Goal: Task Accomplishment & Management: Use online tool/utility

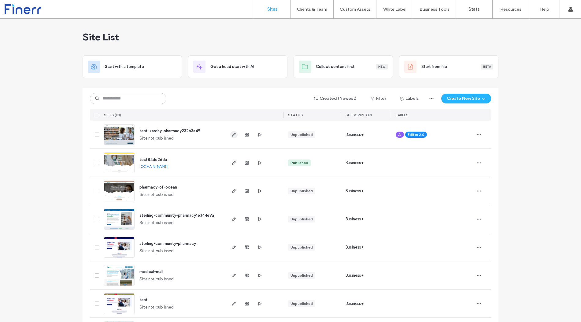
click at [232, 133] on use "button" at bounding box center [234, 135] width 4 height 4
click at [232, 273] on icon "button" at bounding box center [233, 275] width 5 height 5
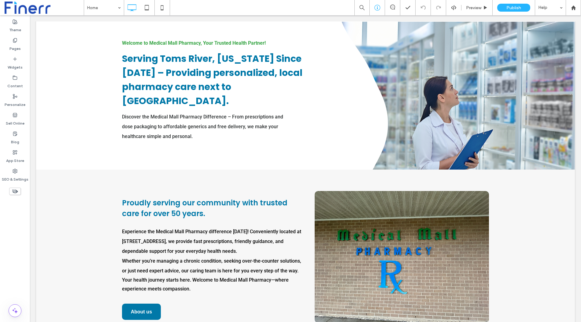
scroll to position [59, 0]
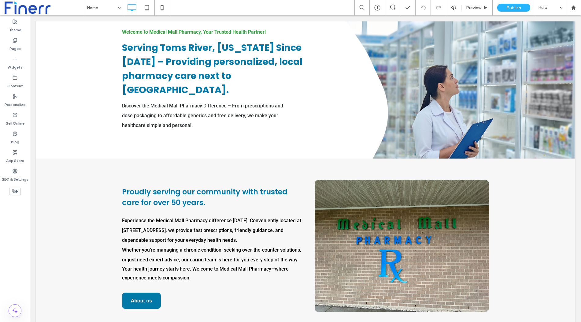
click at [146, 12] on icon at bounding box center [147, 8] width 12 height 12
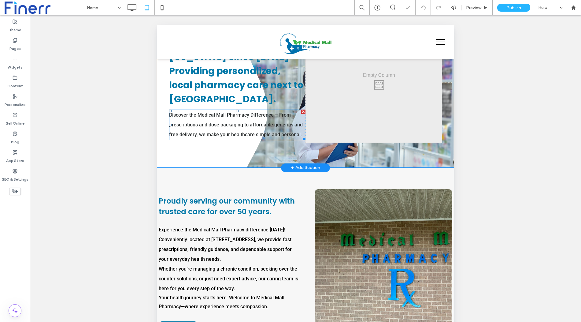
scroll to position [0, 0]
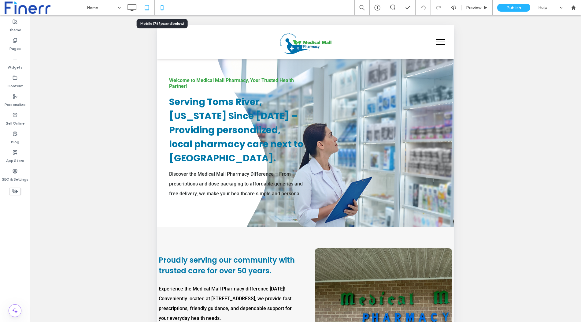
click at [159, 4] on icon at bounding box center [162, 8] width 12 height 12
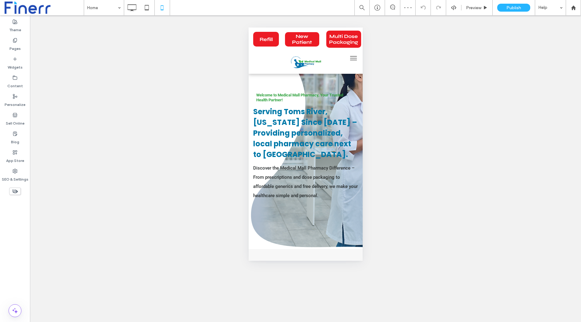
click at [352, 58] on span "menu" at bounding box center [353, 58] width 7 height 1
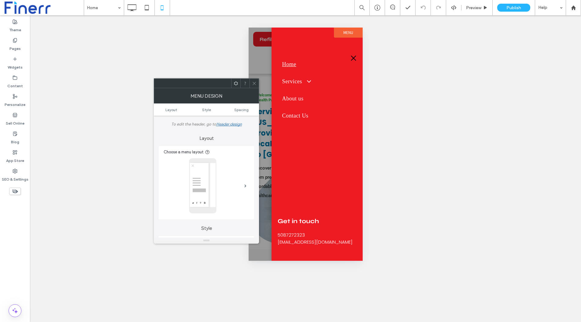
click at [353, 57] on span "menu" at bounding box center [353, 58] width 5 height 5
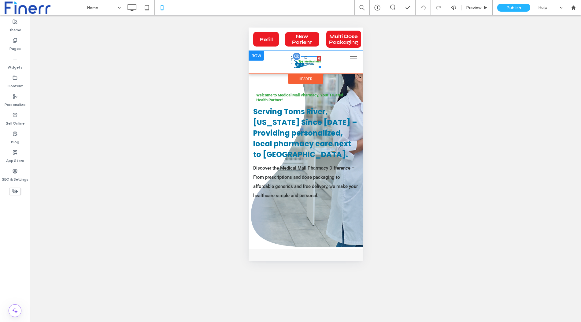
click at [310, 63] on img at bounding box center [305, 62] width 30 height 12
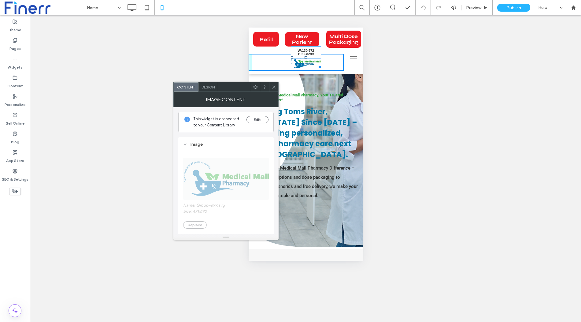
drag, startPoint x: 319, startPoint y: 66, endPoint x: 335, endPoint y: 70, distance: 15.8
click at [335, 70] on div "W:130.972 H:52.8299" at bounding box center [305, 62] width 114 height 23
drag, startPoint x: 291, startPoint y: 62, endPoint x: 280, endPoint y: 64, distance: 11.7
click at [290, 64] on div "L:89" at bounding box center [310, 62] width 40 height 16
click at [273, 86] on use at bounding box center [273, 86] width 3 height 3
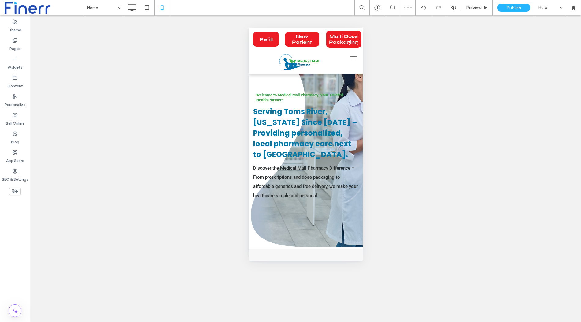
click at [522, 155] on div "Unhide? Yes Unhide? Yes Unhide? Yes Unhide? Yes Unhide? Yes" at bounding box center [305, 168] width 551 height 306
click at [355, 57] on button "menu" at bounding box center [353, 58] width 12 height 12
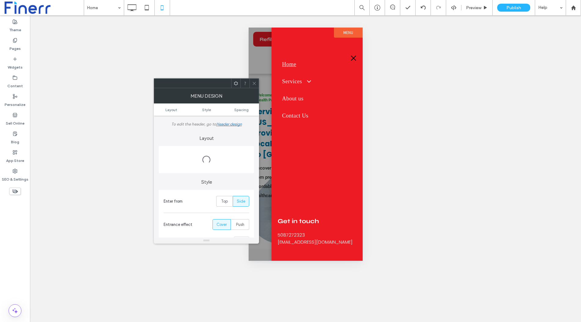
click at [355, 57] on button "menu" at bounding box center [353, 58] width 12 height 12
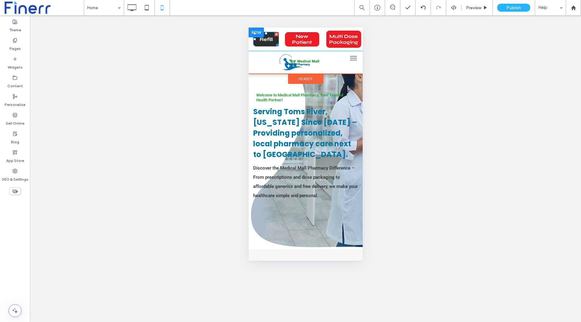
click at [271, 42] on span "Refill" at bounding box center [265, 39] width 13 height 6
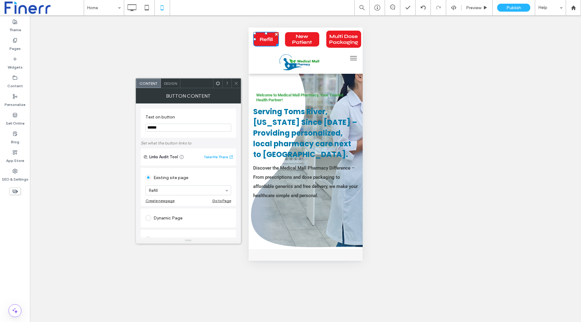
click at [170, 82] on span "Design" at bounding box center [170, 83] width 13 height 5
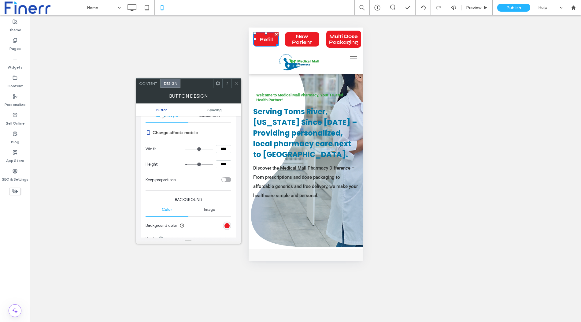
scroll to position [71, 0]
click at [226, 225] on div "rgb(236, 27, 36)" at bounding box center [226, 225] width 5 height 5
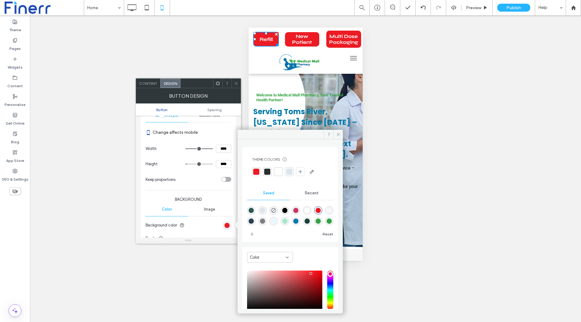
click at [300, 217] on div "rgba(0,120,168,1)" at bounding box center [296, 221] width 8 height 8
type input "*******"
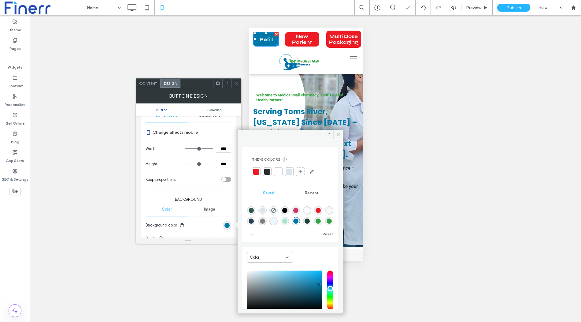
click at [339, 134] on icon at bounding box center [338, 134] width 5 height 5
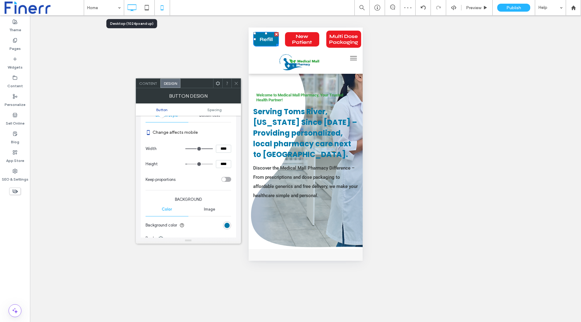
click at [129, 12] on icon at bounding box center [132, 8] width 12 height 12
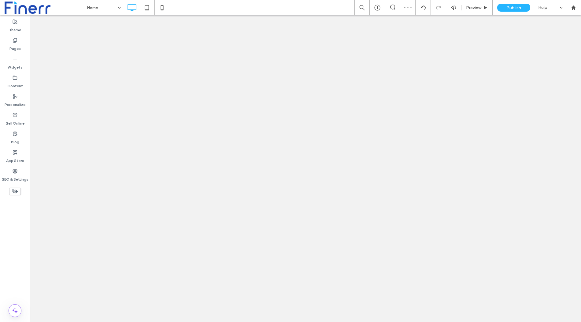
scroll to position [0, 0]
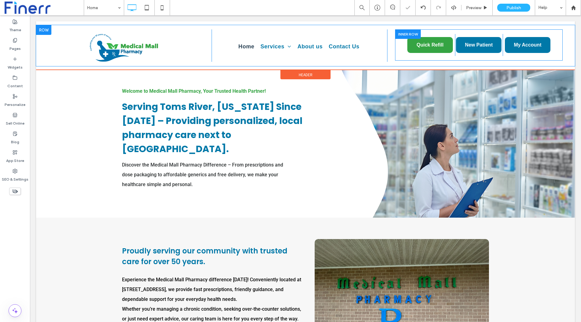
click at [428, 43] on span "Quick Refill" at bounding box center [429, 45] width 27 height 6
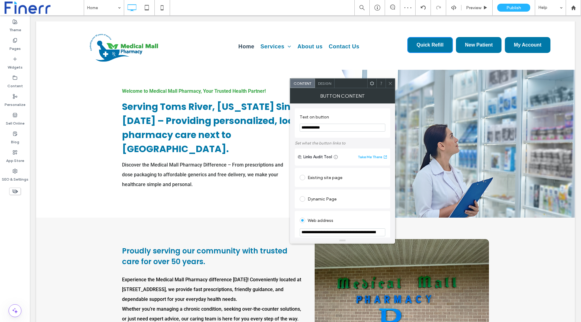
click at [324, 85] on div "Design" at bounding box center [325, 83] width 20 height 9
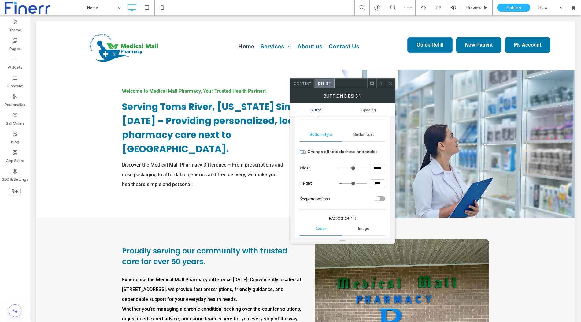
scroll to position [109, 0]
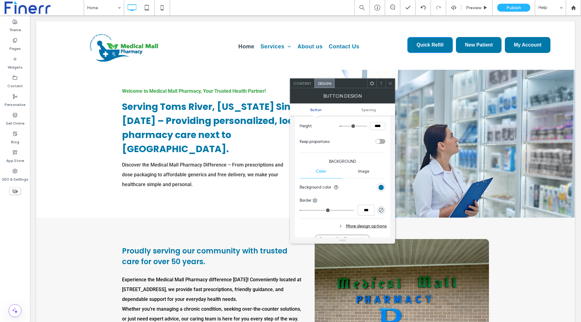
click at [378, 183] on div "rgb(0, 120, 168)" at bounding box center [381, 187] width 8 height 8
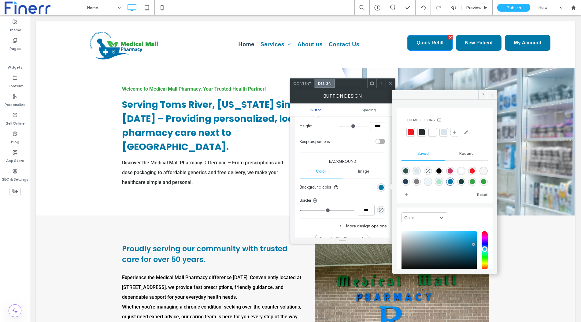
scroll to position [0, 0]
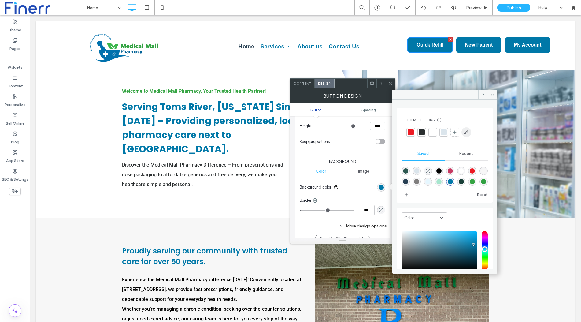
click at [465, 131] on icon "button" at bounding box center [466, 132] width 5 height 5
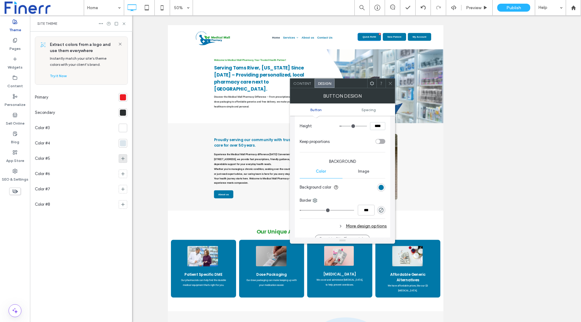
click at [121, 157] on icon at bounding box center [122, 158] width 5 height 5
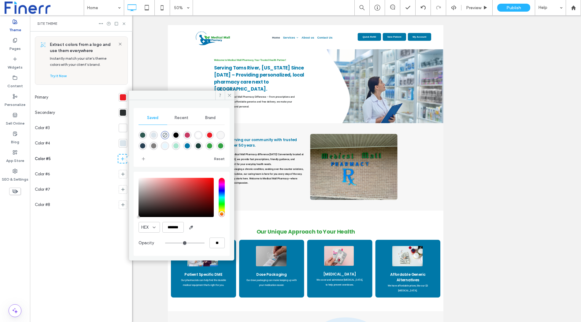
click at [219, 146] on div "rgba(49,161,66,1)" at bounding box center [220, 145] width 5 height 5
type input "*******"
type input "***"
type input "****"
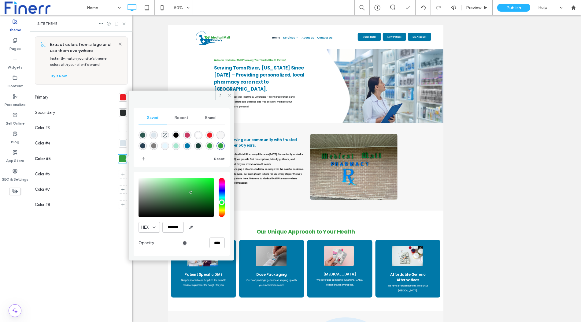
click at [229, 95] on icon at bounding box center [229, 95] width 5 height 5
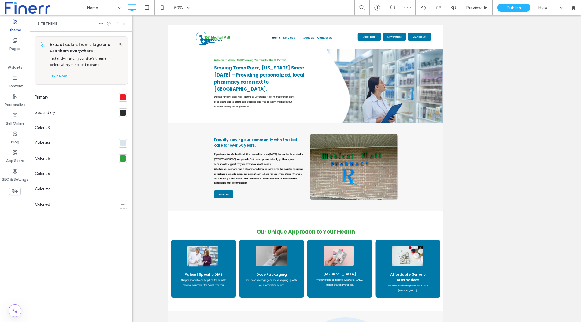
click at [124, 24] on use at bounding box center [124, 23] width 2 height 2
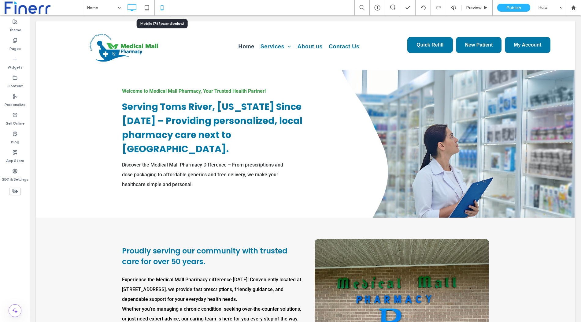
click at [162, 4] on icon at bounding box center [162, 8] width 12 height 12
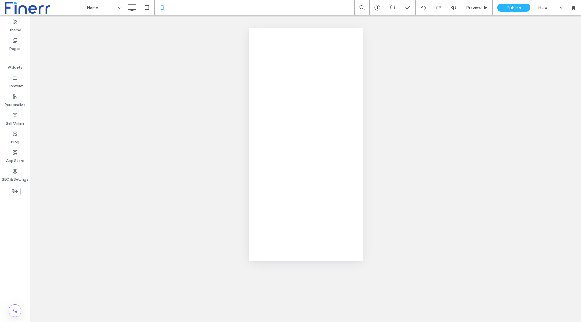
click at [129, 7] on div at bounding box center [290, 161] width 581 height 322
click at [131, 11] on div at bounding box center [290, 161] width 581 height 322
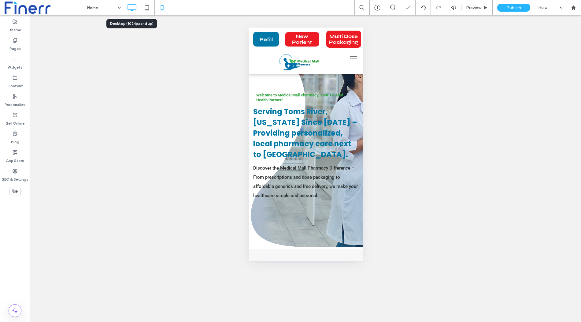
click at [133, 7] on icon at bounding box center [132, 8] width 12 height 12
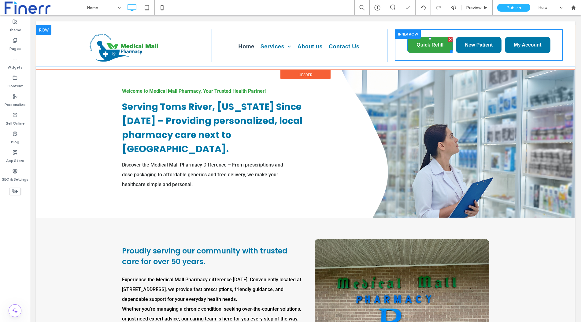
click at [430, 43] on span "Quick Refill" at bounding box center [429, 45] width 27 height 6
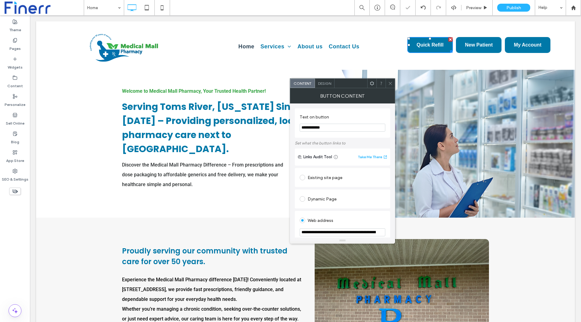
click at [322, 83] on span "Design" at bounding box center [324, 83] width 13 height 5
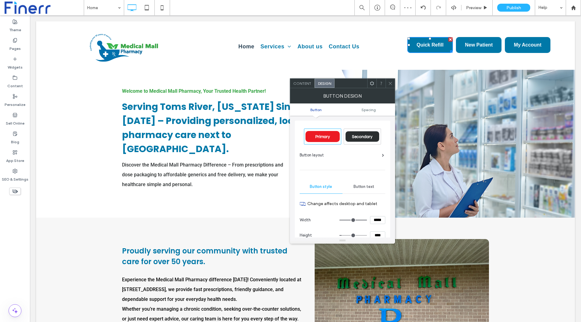
scroll to position [38, 0]
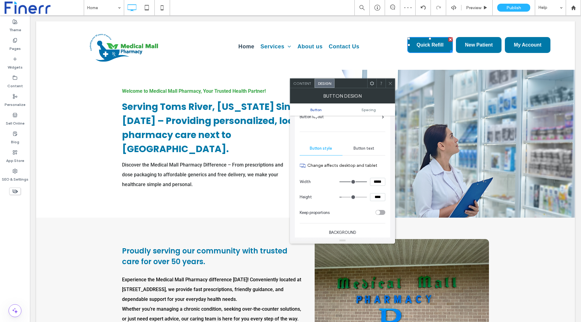
click at [362, 151] on div "Button text" at bounding box center [363, 148] width 43 height 13
click at [390, 87] on span at bounding box center [390, 83] width 5 height 9
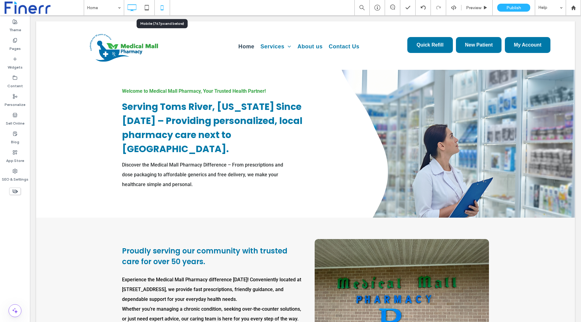
click at [162, 7] on icon at bounding box center [162, 8] width 12 height 12
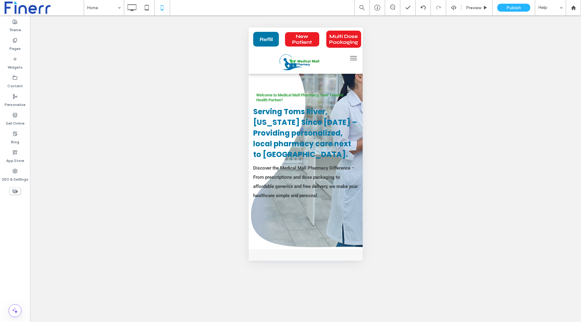
scroll to position [0, 0]
click at [269, 36] on span "Refill" at bounding box center [265, 39] width 13 height 6
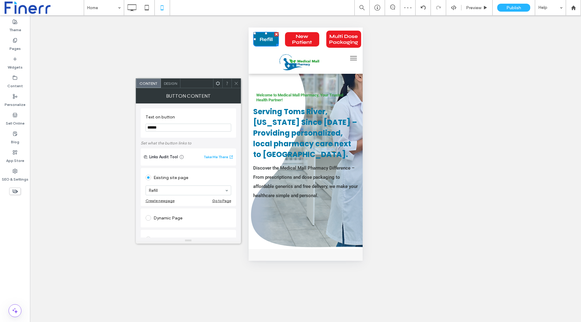
click at [166, 87] on div "Design" at bounding box center [171, 83] width 20 height 9
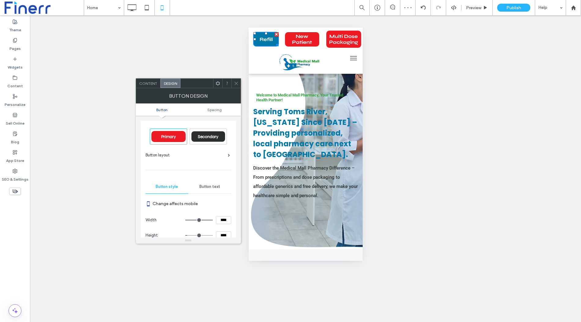
scroll to position [15, 0]
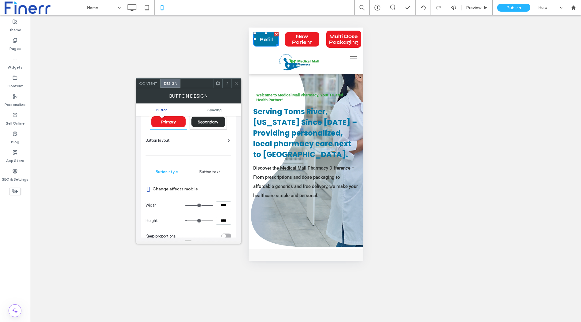
click at [214, 168] on div "Button text" at bounding box center [209, 171] width 43 height 13
type input "***"
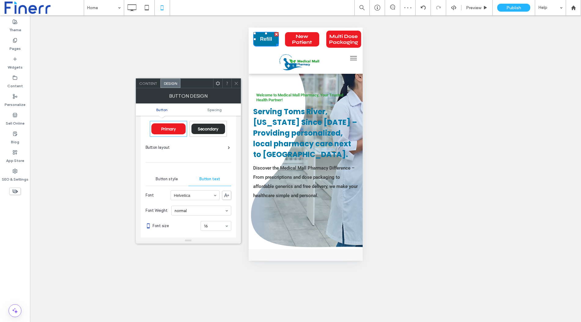
click at [174, 179] on span "Button style" at bounding box center [167, 178] width 22 height 5
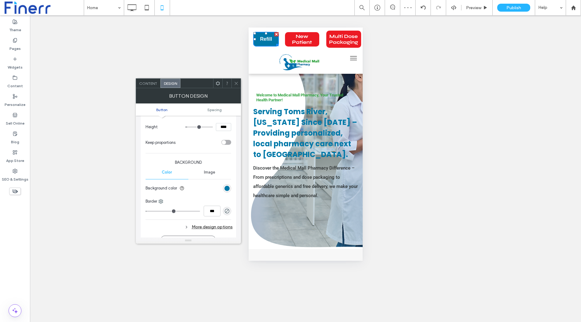
scroll to position [112, 0]
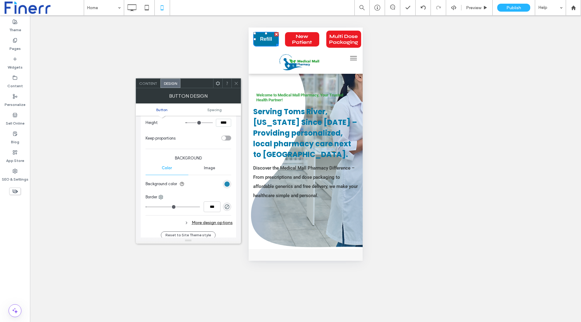
click at [225, 181] on div "rgb(0, 120, 168)" at bounding box center [226, 183] width 5 height 5
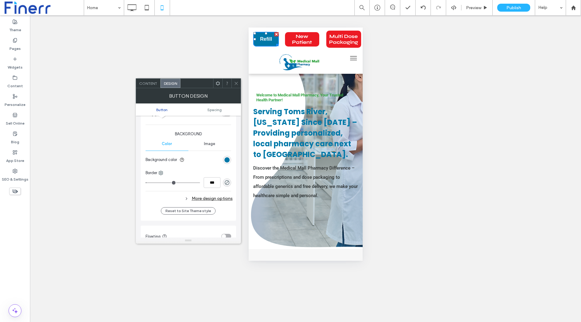
scroll to position [137, 0]
click at [219, 199] on div "More design options" at bounding box center [188, 198] width 87 height 8
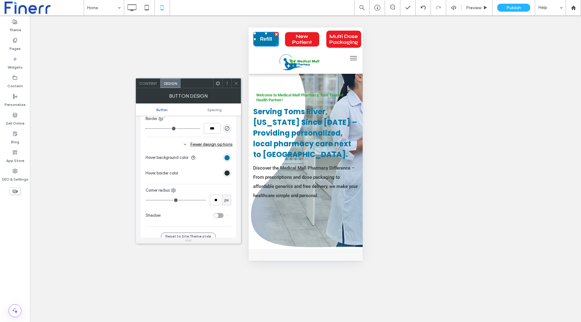
scroll to position [191, 0]
click at [227, 155] on div "rgb(0, 120, 168)" at bounding box center [226, 156] width 5 height 5
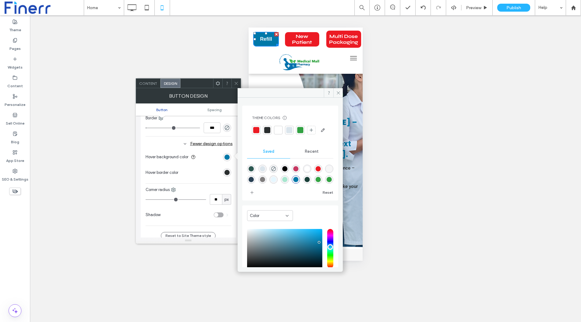
click at [301, 128] on div at bounding box center [300, 130] width 6 height 6
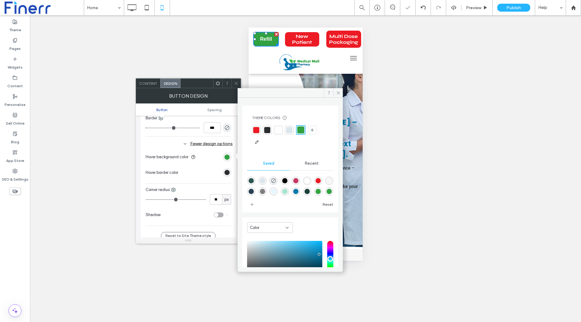
click at [227, 171] on div "rgb(42, 46, 47)" at bounding box center [226, 172] width 5 height 5
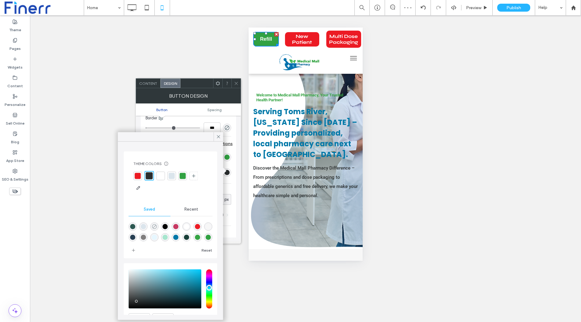
click at [152, 226] on icon "rgba(0,0,0,0)" at bounding box center [154, 226] width 5 height 5
type input "*******"
type input "*"
type input "**"
click at [237, 82] on icon at bounding box center [236, 83] width 5 height 5
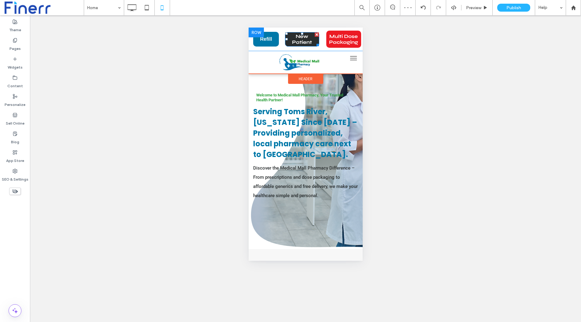
click at [298, 40] on span "New Patient" at bounding box center [301, 39] width 33 height 12
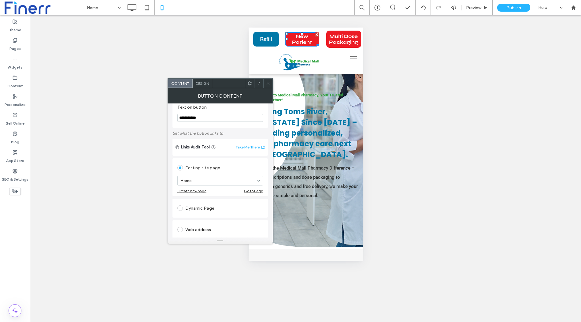
scroll to position [6, 0]
click at [201, 86] on div "Design" at bounding box center [203, 83] width 20 height 9
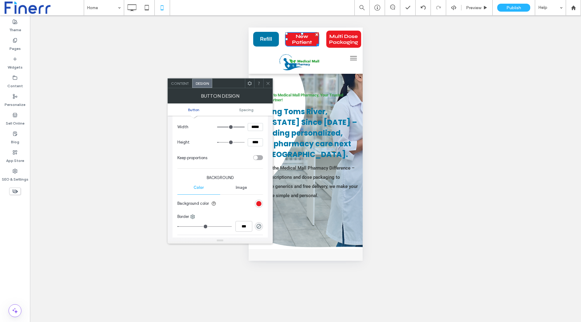
scroll to position [94, 0]
click at [258, 200] on div "rgb(236, 27, 36)" at bounding box center [258, 202] width 5 height 5
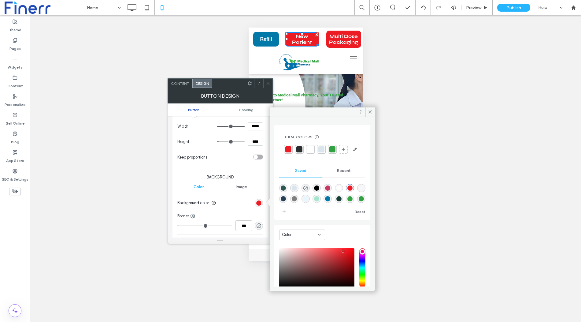
click at [217, 182] on div "Color" at bounding box center [198, 186] width 43 height 13
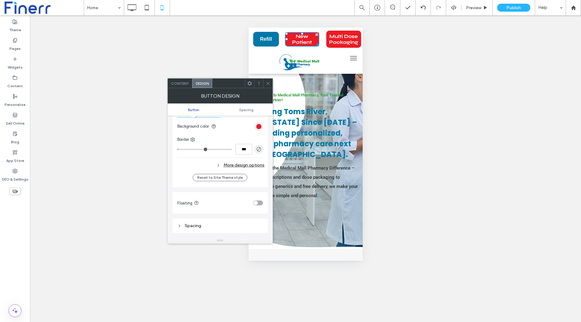
scroll to position [171, 0]
click at [259, 126] on div "rgb(236, 27, 36)" at bounding box center [258, 125] width 5 height 5
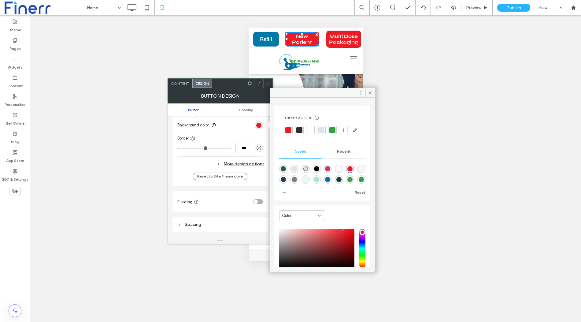
click at [330, 182] on div "rgba(0,120,168,1)" at bounding box center [327, 179] width 5 height 5
type input "*******"
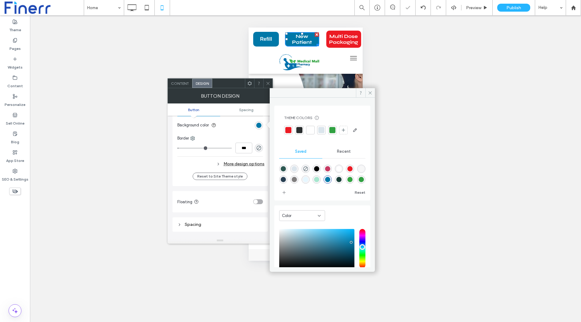
click at [249, 160] on div "More design options" at bounding box center [220, 164] width 87 height 8
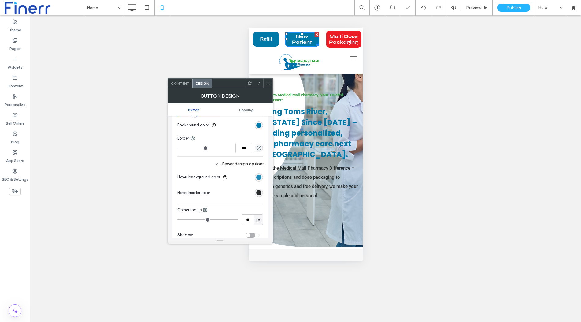
click at [259, 177] on div "rgb(0, 120, 168)" at bounding box center [258, 177] width 5 height 5
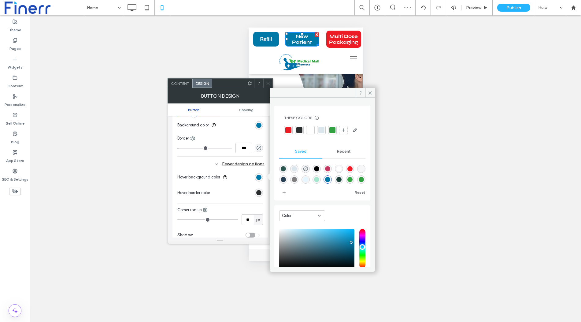
click at [332, 127] on div at bounding box center [332, 130] width 6 height 6
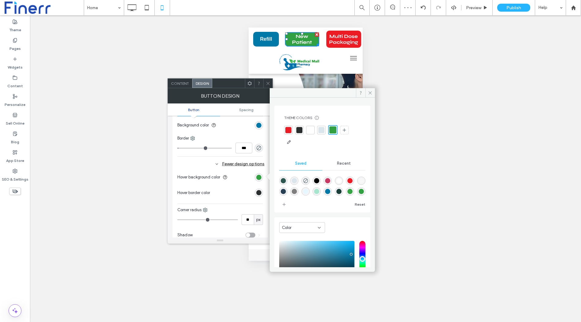
click at [262, 189] on div "rgb(42, 46, 47)" at bounding box center [259, 192] width 8 height 8
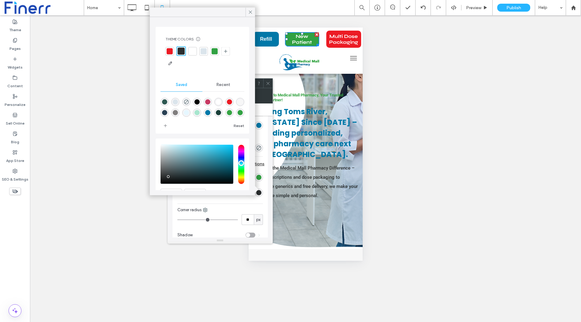
click at [186, 99] on div "rgba(0,0,0,0)" at bounding box center [186, 102] width 8 height 8
type input "*******"
type input "*"
type input "**"
click at [249, 11] on icon at bounding box center [251, 12] width 6 height 6
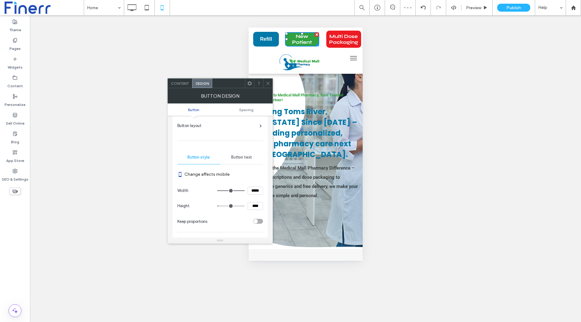
scroll to position [22, 0]
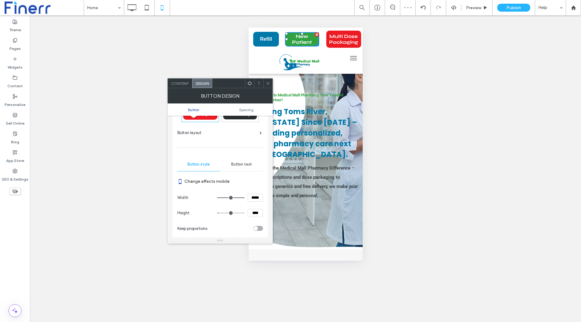
click at [243, 159] on div "Button text" at bounding box center [241, 163] width 43 height 13
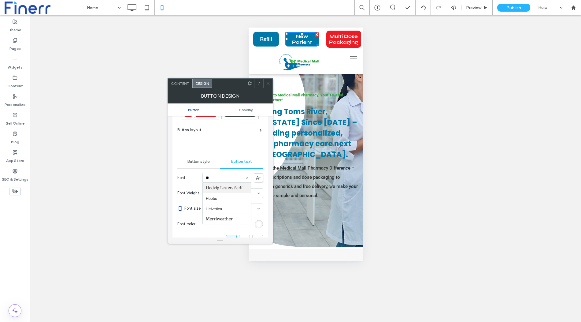
scroll to position [0, 0]
type input "***"
click at [267, 83] on use at bounding box center [267, 83] width 3 height 3
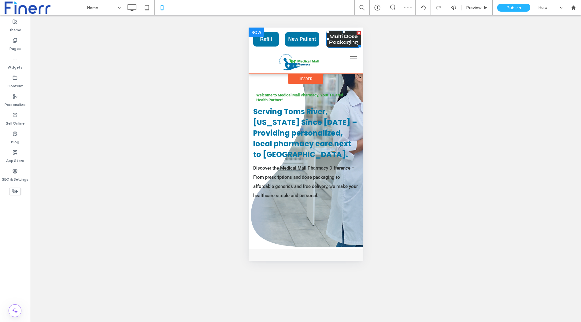
click at [340, 42] on span "Multi Dose Packaging" at bounding box center [343, 39] width 34 height 12
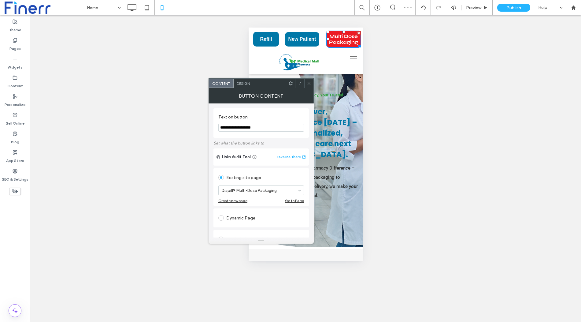
click at [245, 86] on div "Design" at bounding box center [244, 83] width 20 height 9
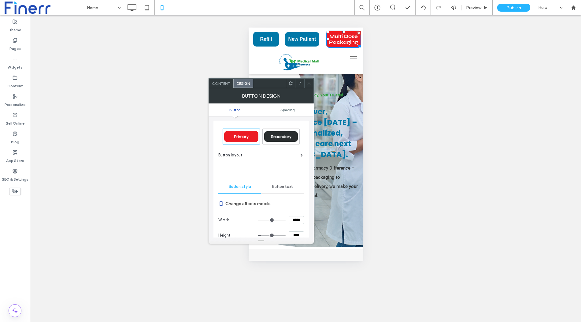
click at [280, 187] on span "Button text" at bounding box center [282, 186] width 21 height 5
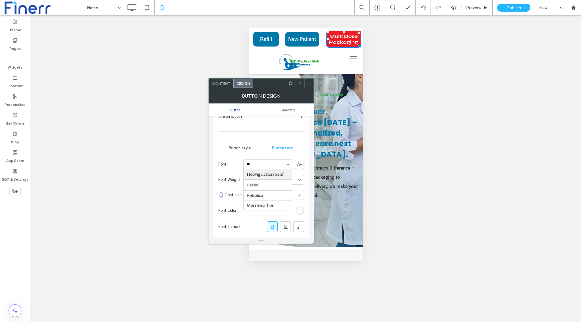
type input "***"
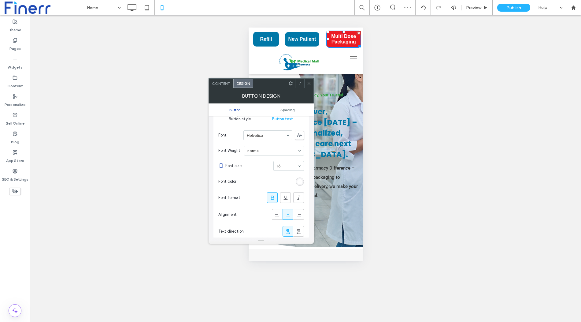
scroll to position [63, 0]
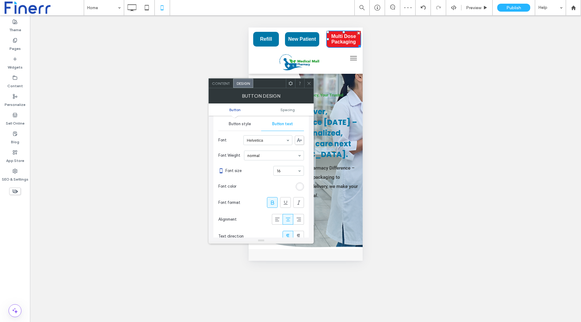
click at [244, 124] on span "Button style" at bounding box center [240, 123] width 22 height 5
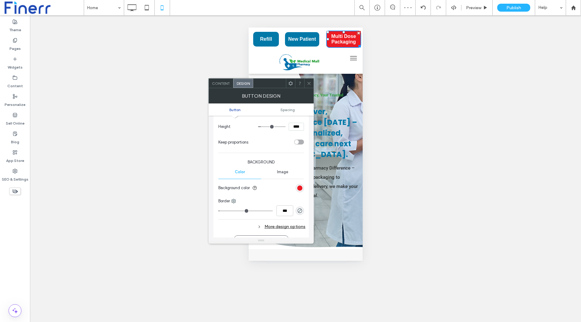
scroll to position [119, 0]
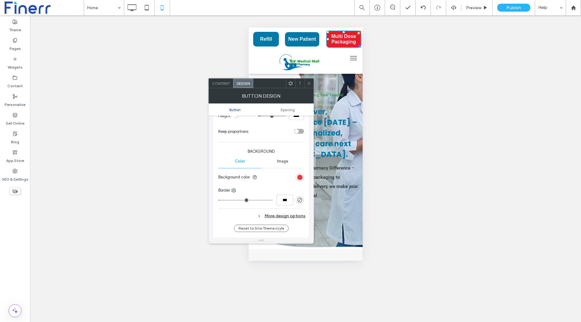
click at [301, 175] on div "rgb(236, 27, 36)" at bounding box center [299, 177] width 5 height 5
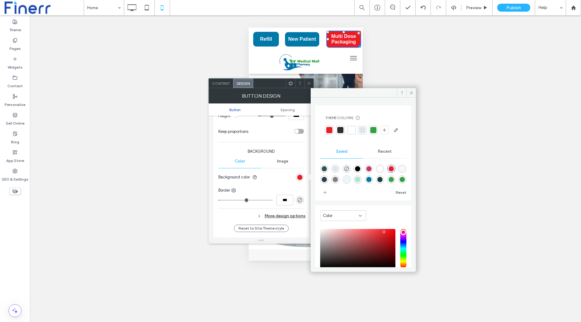
click at [371, 182] on div "rgba(0,120,168,1)" at bounding box center [368, 179] width 5 height 5
type input "*******"
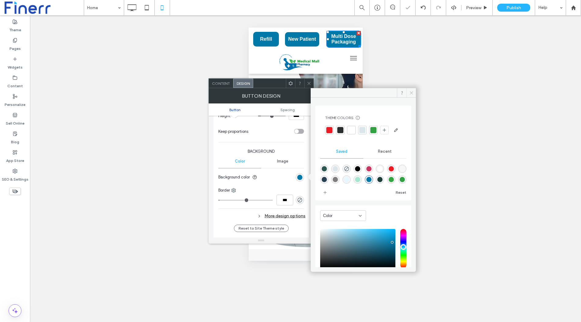
click at [411, 94] on icon at bounding box center [411, 92] width 5 height 5
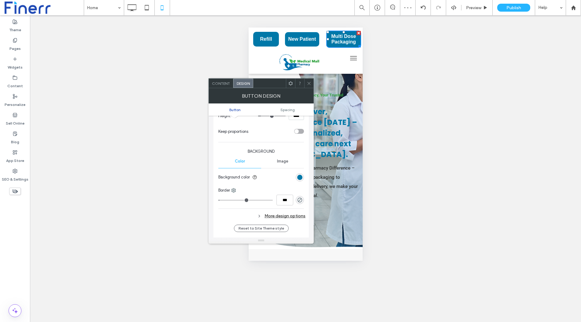
click at [297, 214] on div "More design options" at bounding box center [261, 216] width 87 height 8
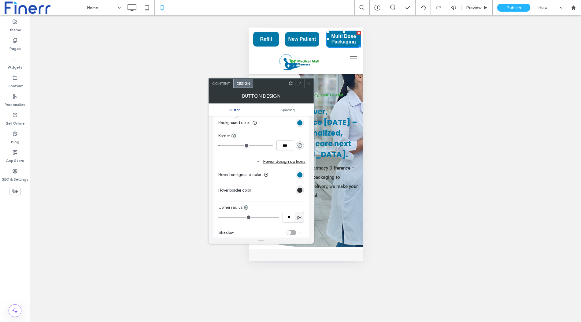
scroll to position [171, 0]
click at [286, 151] on input "***" at bounding box center [284, 147] width 17 height 11
type input "***"
type input "*"
type input "***"
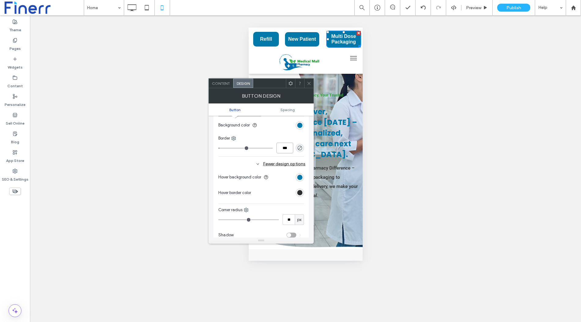
type input "*"
type input "***"
click at [299, 175] on div "rgb(0, 120, 168)" at bounding box center [299, 177] width 5 height 5
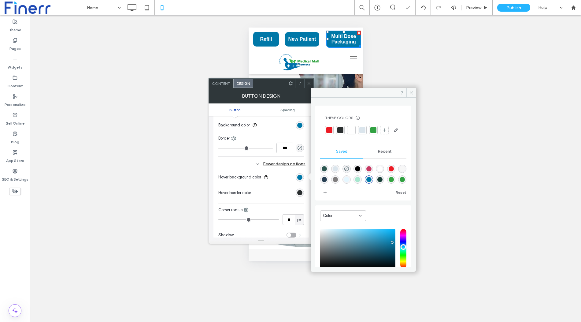
click at [373, 128] on div at bounding box center [373, 130] width 6 height 6
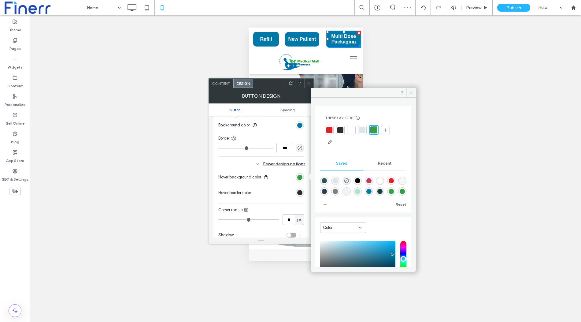
click at [412, 90] on icon at bounding box center [411, 92] width 5 height 5
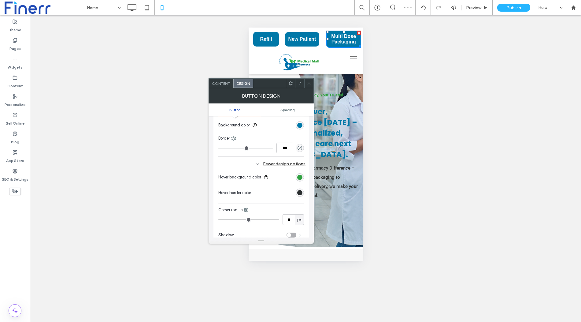
click at [310, 81] on icon at bounding box center [309, 83] width 5 height 5
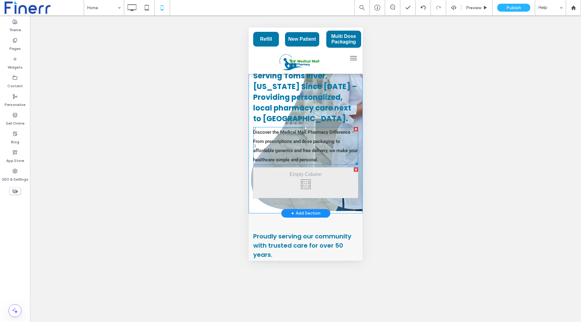
scroll to position [0, 0]
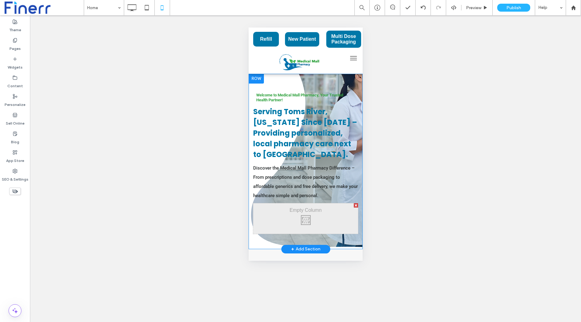
click at [329, 83] on div "Welcome to Medical Mall Pharmacy, Your Trusted Health Partner! Serving Toms Riv…" at bounding box center [305, 161] width 114 height 175
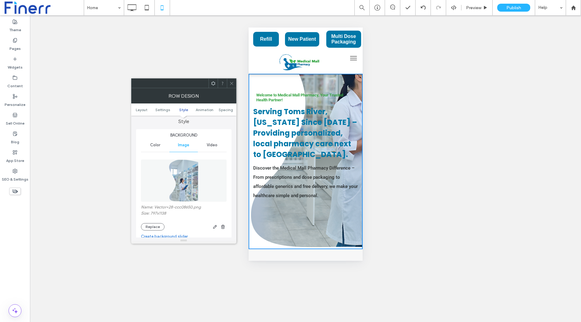
scroll to position [116, 0]
click at [154, 146] on span "Color" at bounding box center [155, 146] width 10 height 5
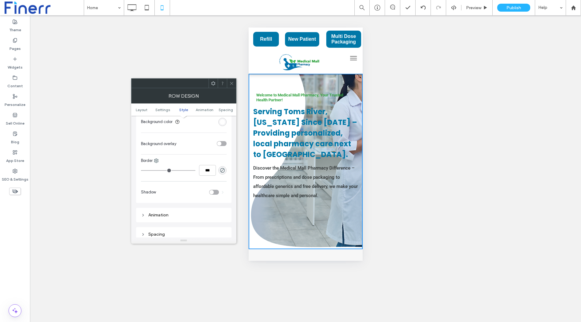
scroll to position [155, 0]
click at [220, 143] on div "toggle" at bounding box center [219, 144] width 4 height 4
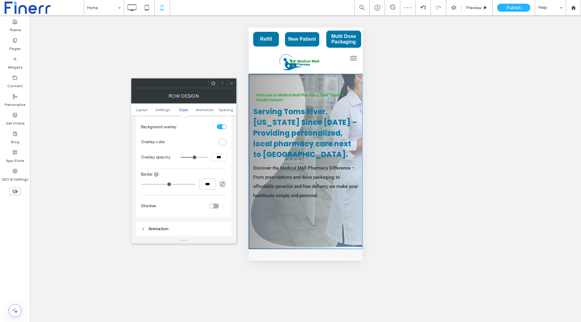
scroll to position [171, 0]
click at [225, 142] on div "rgb(255,255,255)" at bounding box center [222, 143] width 5 height 5
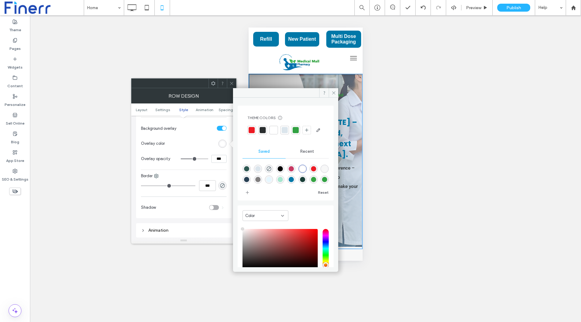
click at [262, 131] on div at bounding box center [263, 130] width 6 height 6
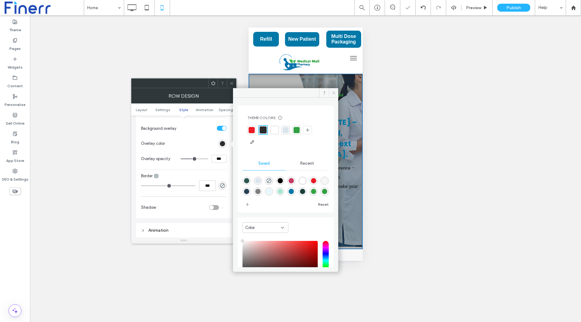
click at [333, 93] on icon at bounding box center [333, 92] width 5 height 5
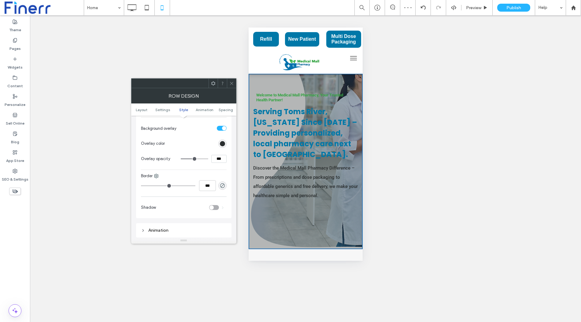
click at [218, 160] on input "***" at bounding box center [218, 159] width 15 height 8
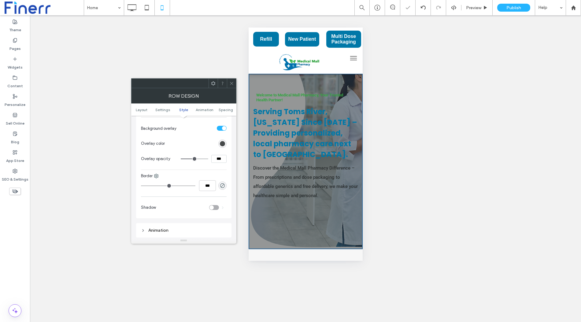
click at [222, 142] on div "rgba(42, 46, 47, 1)" at bounding box center [222, 143] width 5 height 5
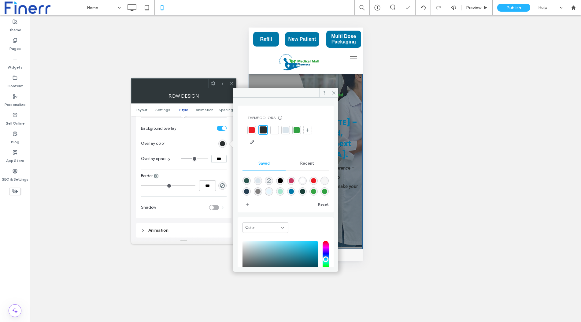
click at [274, 132] on div at bounding box center [274, 130] width 6 height 6
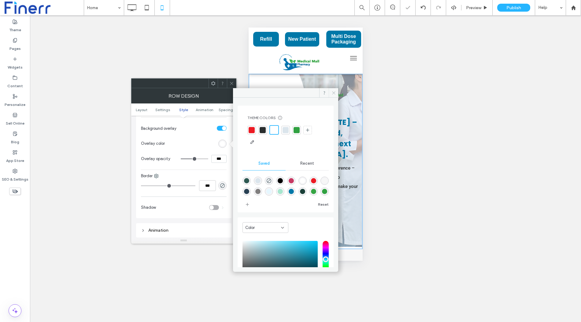
click at [333, 90] on icon at bounding box center [333, 92] width 5 height 5
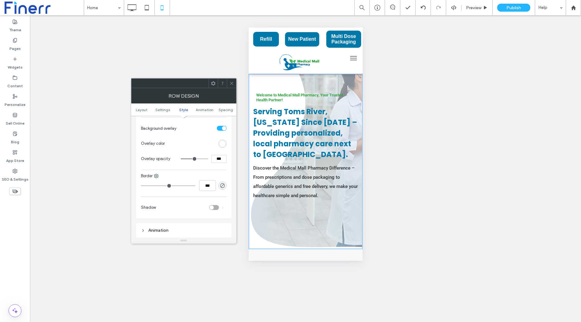
click at [220, 159] on input "***" at bounding box center [218, 159] width 15 height 8
type input "***"
type input "**"
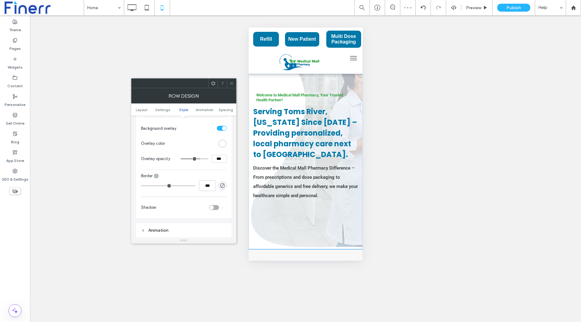
click at [293, 95] on strong "Welcome to Medical Mall Pharmacy, Your Trusted Health Partner!" at bounding box center [299, 97] width 87 height 9
click at [230, 79] on span at bounding box center [231, 83] width 5 height 9
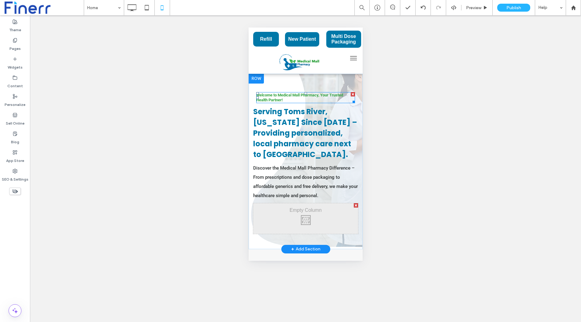
click at [287, 99] on h1 "Welcome to Medical Mall Pharmacy, Your Trusted Health Partner!" at bounding box center [305, 98] width 99 height 10
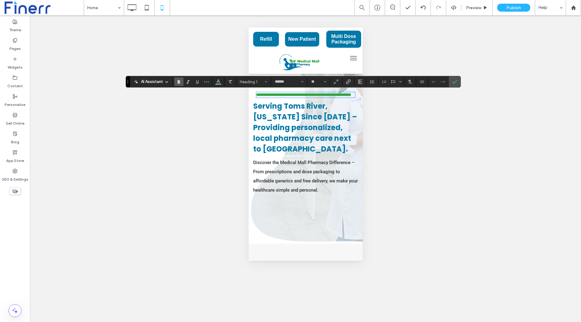
click at [262, 95] on strong "**********" at bounding box center [303, 95] width 95 height 4
click at [278, 97] on strong "**********" at bounding box center [303, 95] width 95 height 4
click at [358, 83] on use "Alignment" at bounding box center [360, 81] width 4 height 4
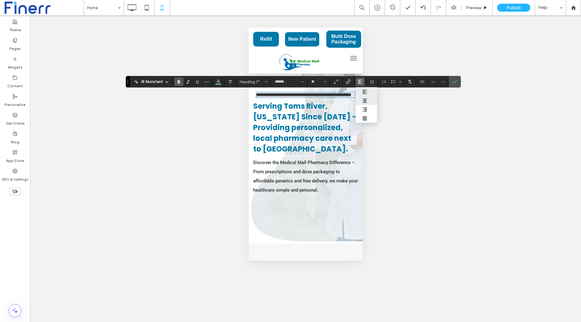
click at [365, 98] on icon "ui.textEditor.alignment.center" at bounding box center [364, 100] width 5 height 5
click at [452, 82] on icon "Confirm" at bounding box center [454, 81] width 5 height 5
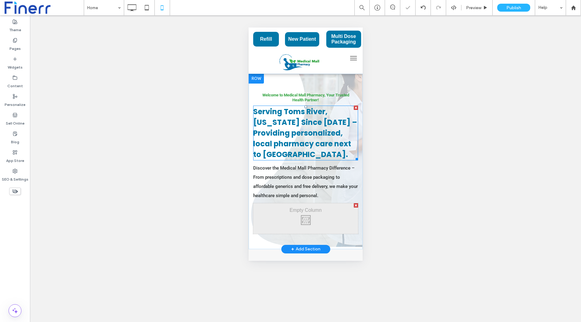
click at [285, 137] on strong "Serving Toms River, New Jersey Since 1973 – Providing personalized, local pharm…" at bounding box center [305, 132] width 104 height 53
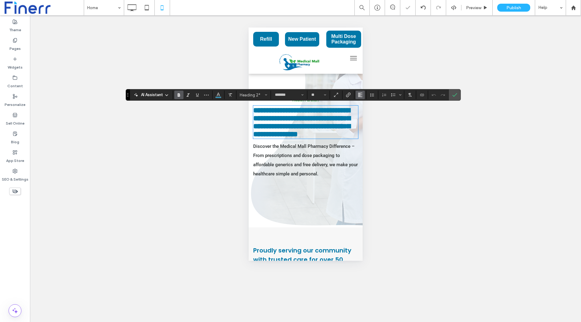
click at [360, 95] on use "Alignment" at bounding box center [360, 95] width 4 height 4
click at [369, 116] on label "ui.textEditor.alignment.center" at bounding box center [365, 113] width 21 height 9
click at [453, 97] on icon "Confirm" at bounding box center [454, 94] width 5 height 5
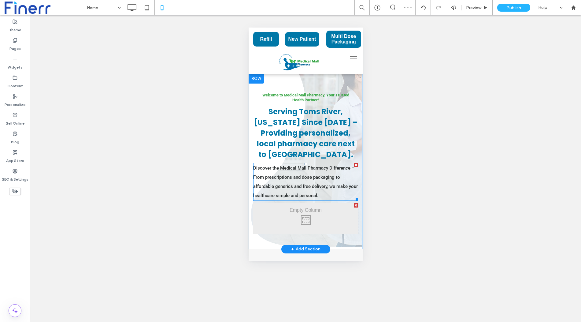
click at [327, 195] on span "Discover the Medical Mall Pharmacy Difference – From prescriptions and dose pac…" at bounding box center [305, 181] width 105 height 33
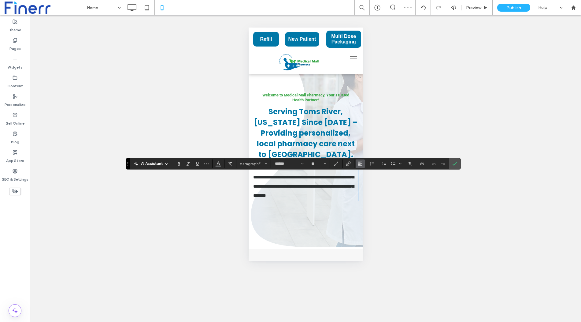
click at [358, 164] on icon "Alignment" at bounding box center [360, 163] width 5 height 5
click at [364, 182] on icon "ui.textEditor.alignment.center" at bounding box center [364, 182] width 5 height 5
click at [453, 157] on div "Unhide? Yes Unhide? Yes Unhide? Yes Unhide? Yes Unhide? Yes Unhide? Yes Unhide?…" at bounding box center [305, 168] width 551 height 306
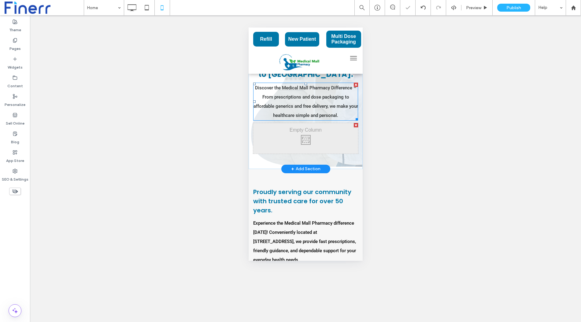
scroll to position [81, 0]
click at [355, 127] on div at bounding box center [355, 124] width 4 height 4
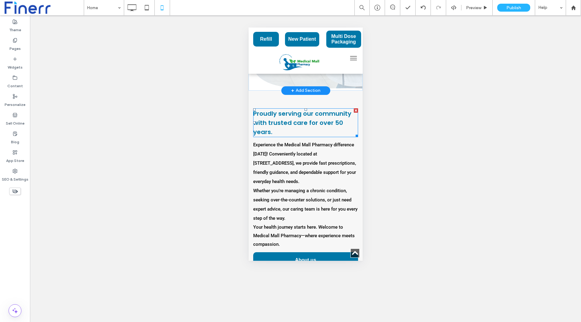
scroll to position [133, 0]
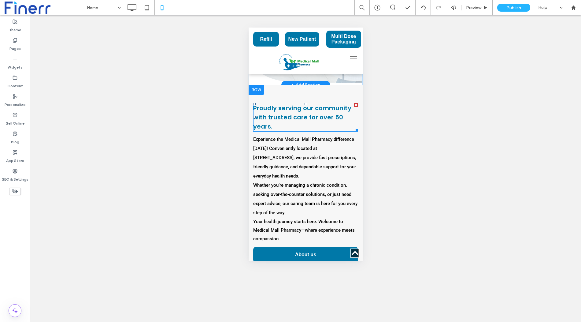
click at [311, 127] on span "Proudly serving our community with trusted care for over 50 years." at bounding box center [302, 117] width 98 height 27
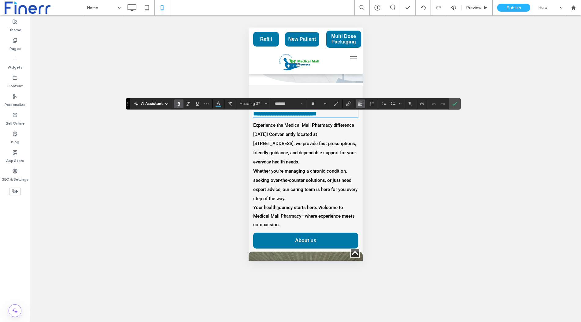
click at [358, 103] on icon "Alignment" at bounding box center [360, 103] width 5 height 5
click at [364, 120] on use "ui.textEditor.alignment.center" at bounding box center [365, 122] width 4 height 4
click at [455, 104] on icon "Confirm" at bounding box center [454, 103] width 5 height 5
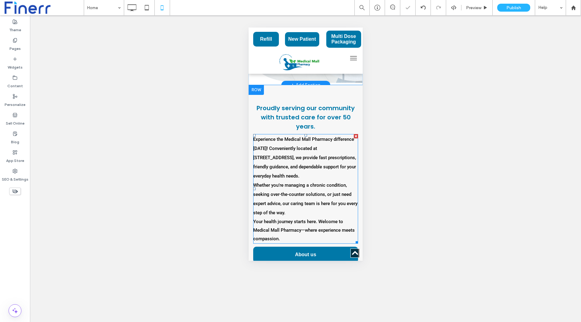
click at [288, 199] on p "Whether you’re managing a chronic condition, seeking over-the-counter solutions…" at bounding box center [305, 198] width 105 height 37
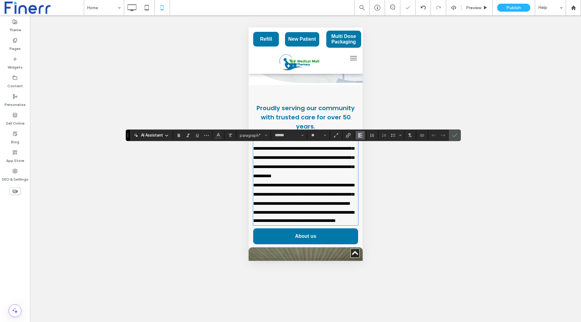
click at [360, 137] on icon "Alignment" at bounding box center [360, 135] width 5 height 5
click at [370, 154] on label "ui.textEditor.alignment.center" at bounding box center [365, 153] width 21 height 9
click at [450, 136] on label "Confirm" at bounding box center [454, 135] width 9 height 11
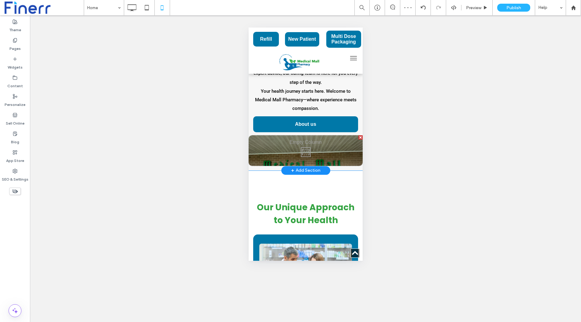
scroll to position [263, 0]
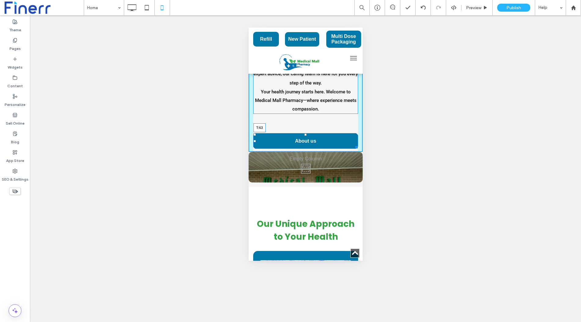
drag, startPoint x: 306, startPoint y: 128, endPoint x: 305, endPoint y: 143, distance: 15.6
click at [305, 136] on div at bounding box center [305, 134] width 2 height 2
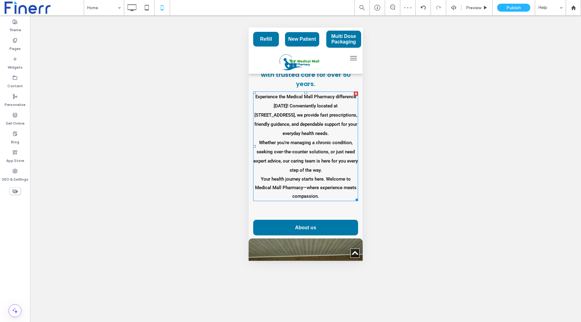
scroll to position [128, 0]
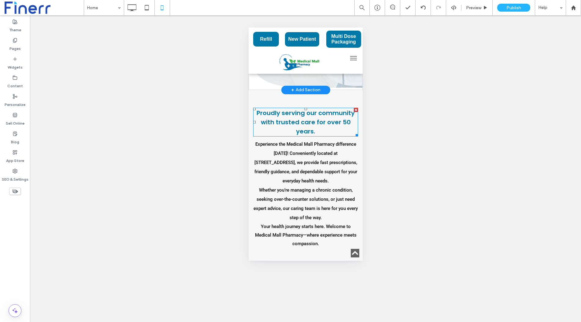
click at [311, 135] on span "Proudly serving our community with trusted care for over 50 years." at bounding box center [305, 122] width 98 height 27
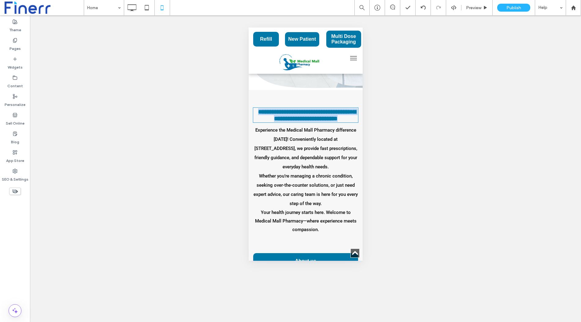
click at [311, 121] on span "**********" at bounding box center [307, 115] width 98 height 13
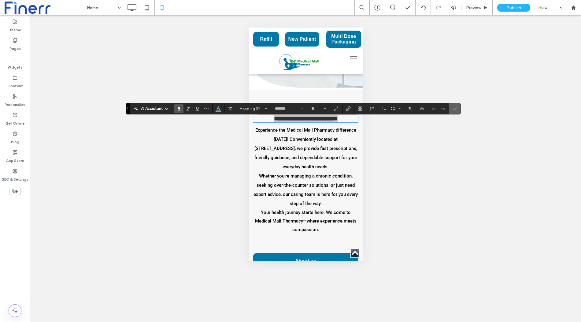
click at [455, 111] on label "Confirm" at bounding box center [454, 108] width 9 height 11
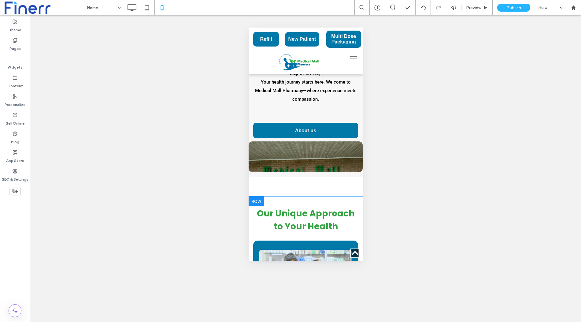
scroll to position [272, 0]
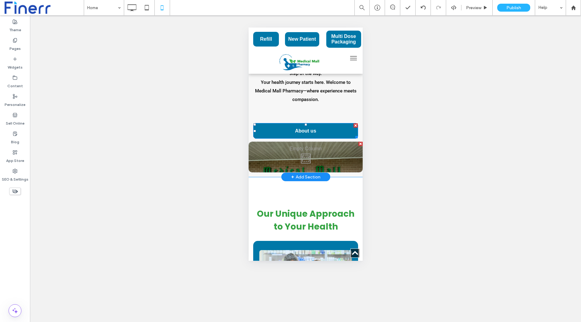
click at [302, 138] on span "About us" at bounding box center [305, 130] width 21 height 15
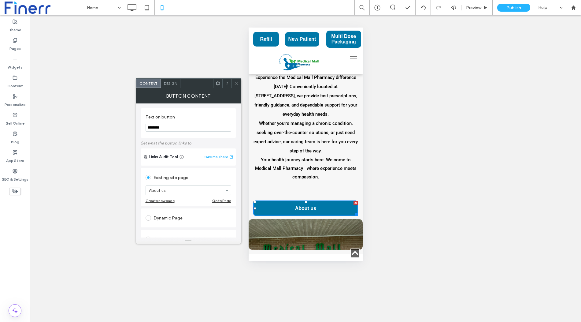
scroll to position [197, 0]
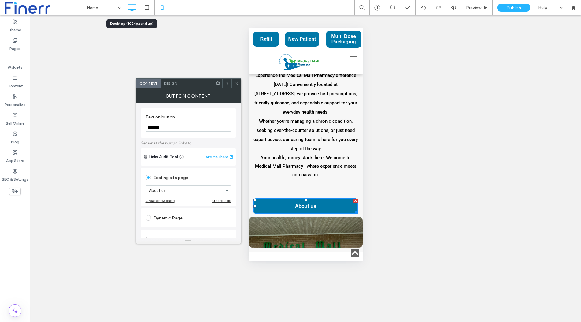
click at [129, 4] on use at bounding box center [131, 7] width 9 height 7
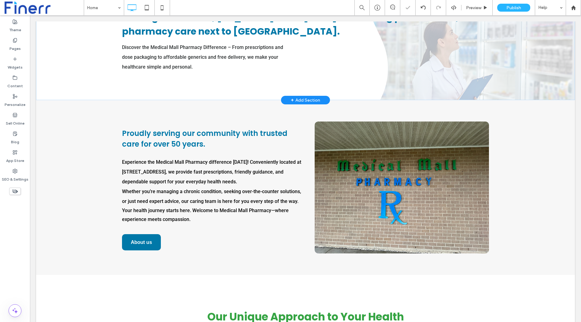
scroll to position [89, 0]
click at [163, 9] on icon at bounding box center [162, 8] width 12 height 12
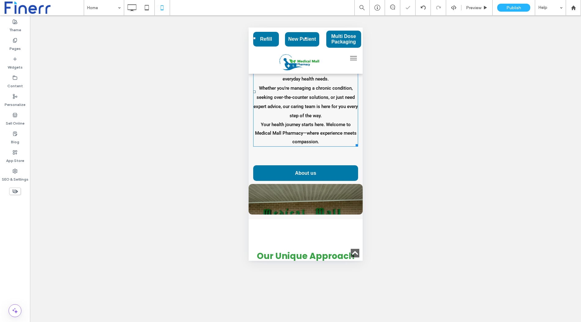
scroll to position [249, 0]
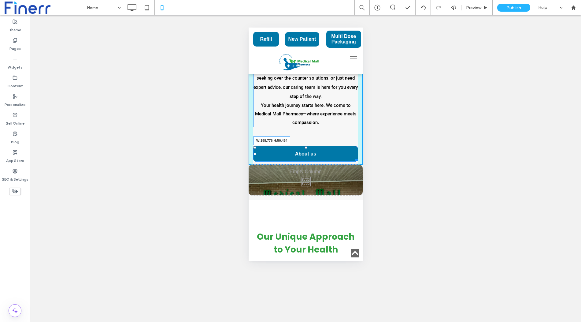
drag, startPoint x: 355, startPoint y: 170, endPoint x: 333, endPoint y: 170, distance: 22.3
click at [353, 161] on div at bounding box center [355, 159] width 5 height 5
drag, startPoint x: 305, startPoint y: 157, endPoint x: 305, endPoint y: 142, distance: 15.9
click at [305, 146] on div at bounding box center [305, 147] width 2 height 2
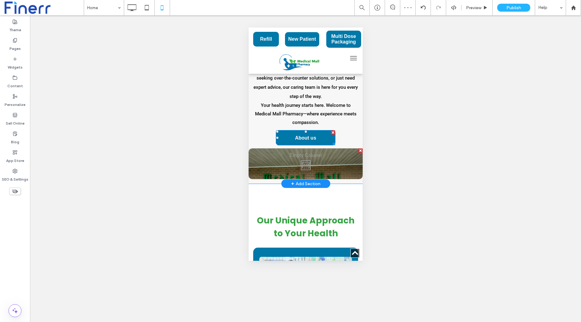
click at [309, 145] on span "About us" at bounding box center [305, 137] width 21 height 15
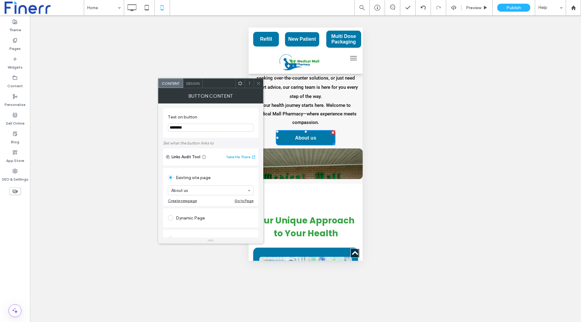
click at [191, 83] on span "Design" at bounding box center [192, 83] width 13 height 5
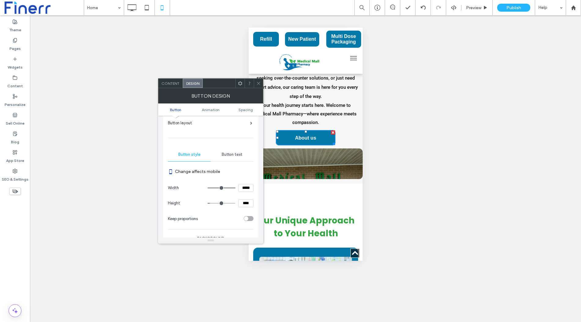
scroll to position [40, 0]
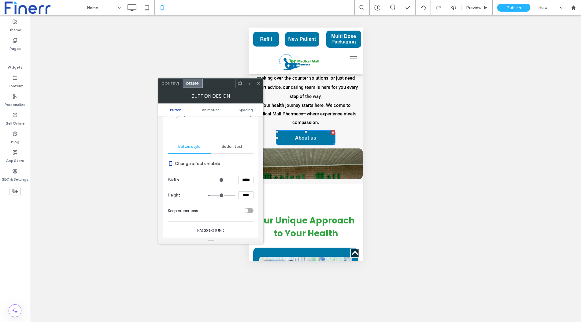
click at [250, 193] on input "****" at bounding box center [245, 195] width 15 height 8
type input "**"
type input "****"
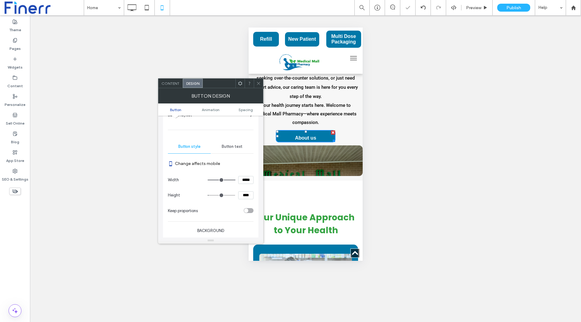
click at [251, 180] on input "*****" at bounding box center [245, 180] width 15 height 8
type input "***"
type input "*****"
type input "***"
type input "*****"
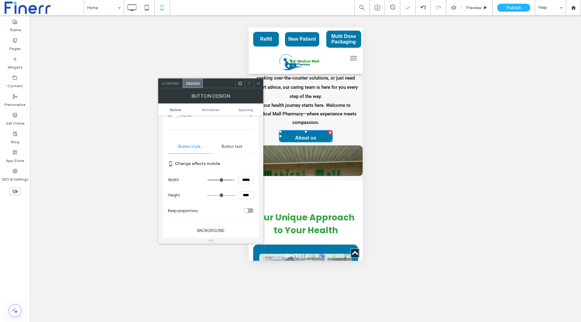
click at [250, 193] on input "****" at bounding box center [245, 195] width 15 height 8
type input "**"
type input "****"
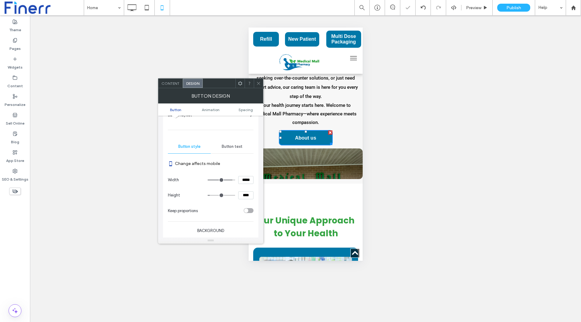
click at [257, 82] on icon at bounding box center [258, 83] width 5 height 5
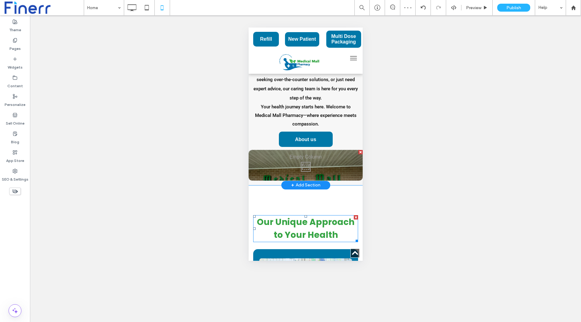
scroll to position [249, 0]
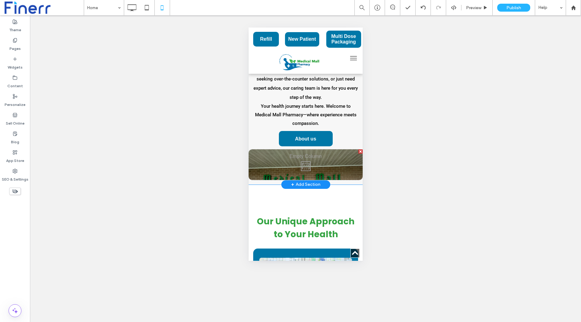
click at [311, 180] on div "Click To Paste" at bounding box center [305, 164] width 114 height 31
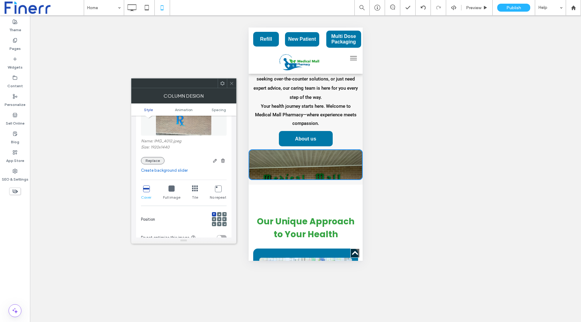
scroll to position [77, 0]
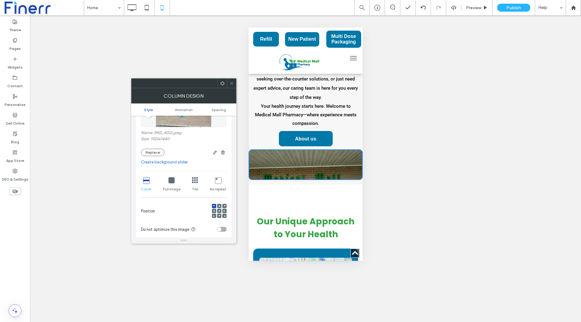
click at [218, 210] on icon at bounding box center [219, 211] width 2 height 2
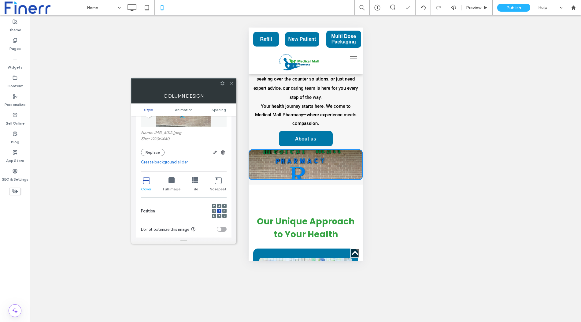
click at [230, 81] on icon at bounding box center [231, 83] width 5 height 5
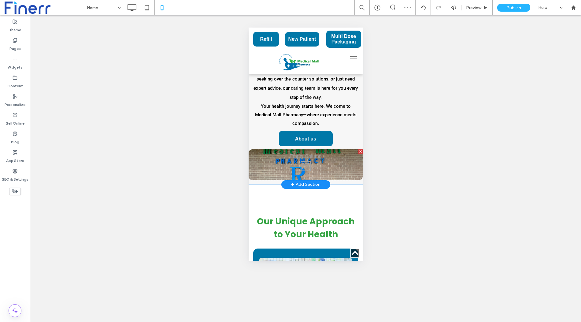
click at [360, 153] on div at bounding box center [360, 151] width 4 height 4
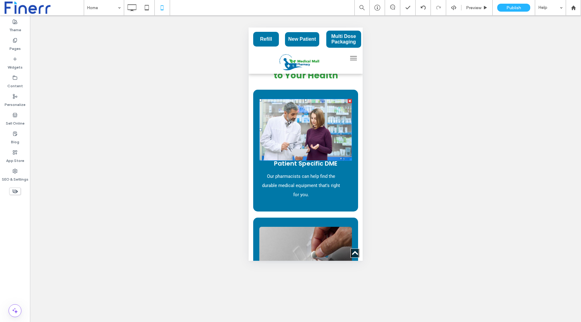
scroll to position [384, 0]
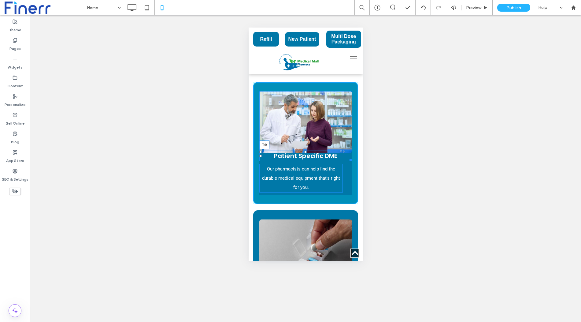
drag, startPoint x: 305, startPoint y: 162, endPoint x: 304, endPoint y: 168, distance: 5.6
click at [304, 153] on div at bounding box center [305, 151] width 2 height 2
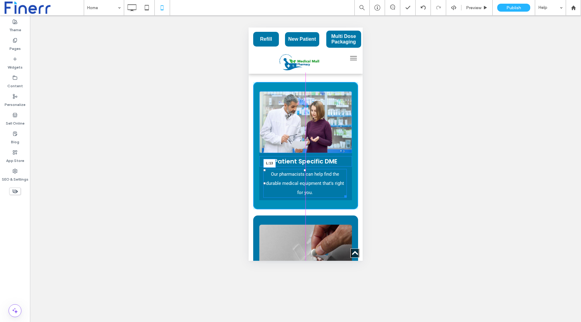
drag, startPoint x: 260, startPoint y: 193, endPoint x: 264, endPoint y: 193, distance: 4.0
click at [264, 184] on div at bounding box center [264, 183] width 2 height 2
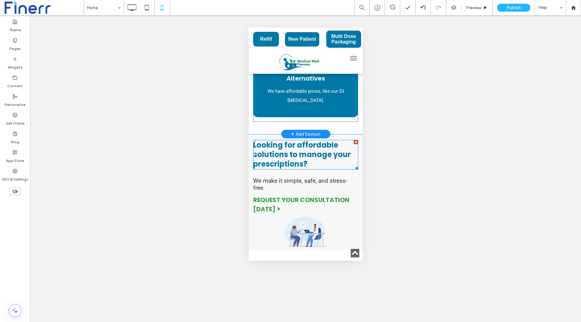
scroll to position [864, 0]
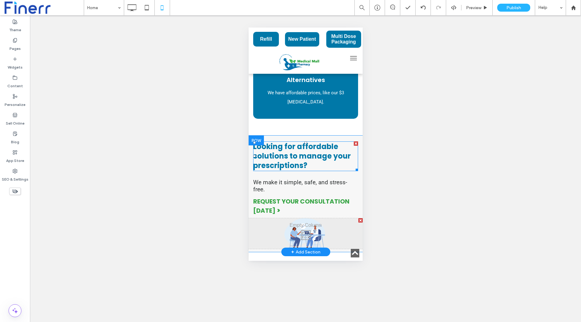
click at [293, 155] on strong "Looking for affordable solutions to manage your prescriptions?" at bounding box center [302, 155] width 98 height 29
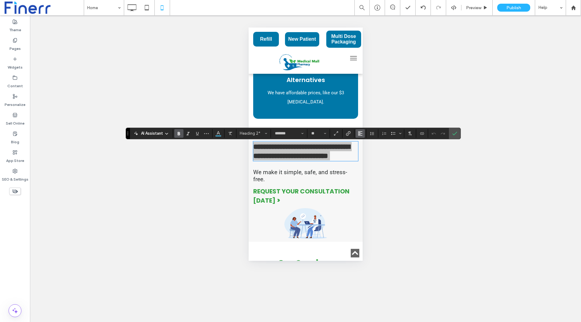
click at [358, 135] on icon "Alignment" at bounding box center [360, 133] width 5 height 5
click at [364, 151] on use "ui.textEditor.alignment.center" at bounding box center [365, 152] width 4 height 4
click at [453, 134] on icon "Confirm" at bounding box center [454, 133] width 5 height 5
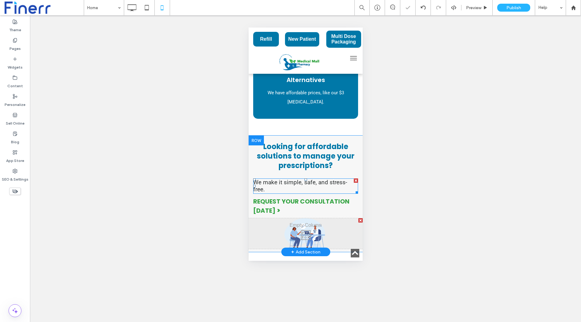
click at [335, 186] on span "We make it simple, safe, and stress-free." at bounding box center [300, 186] width 94 height 14
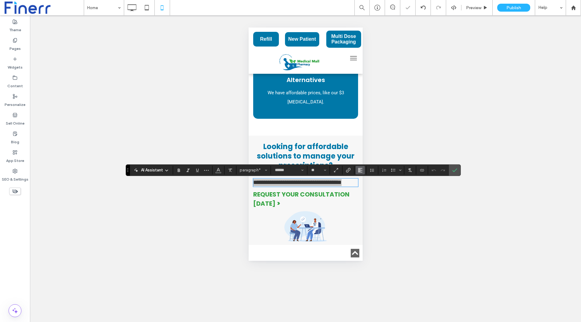
click at [358, 169] on icon "Alignment" at bounding box center [360, 170] width 5 height 5
click at [369, 188] on label "ui.textEditor.alignment.center" at bounding box center [365, 188] width 21 height 9
click at [446, 170] on section at bounding box center [438, 170] width 21 height 9
click at [452, 169] on icon "Confirm" at bounding box center [454, 170] width 5 height 5
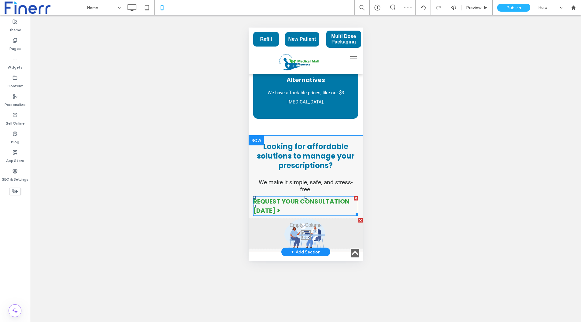
click at [328, 197] on strong "REQUEST YOUR CONSULTATION TODAY" at bounding box center [301, 206] width 96 height 18
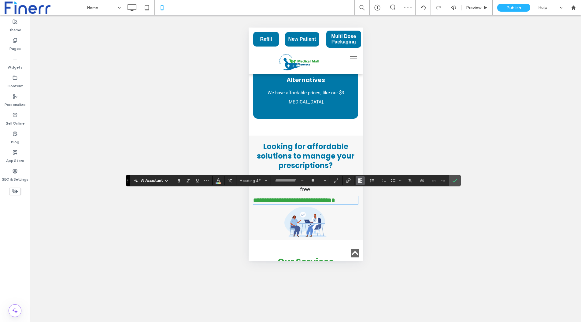
click at [361, 181] on button "Alignment" at bounding box center [359, 180] width 9 height 9
click at [368, 201] on label "ui.textEditor.alignment.center" at bounding box center [365, 199] width 21 height 9
click at [450, 180] on label "Confirm" at bounding box center [454, 180] width 9 height 11
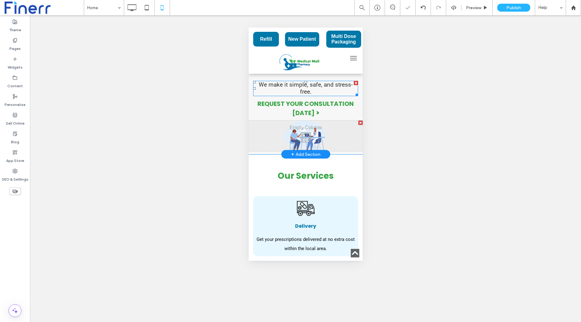
scroll to position [965, 0]
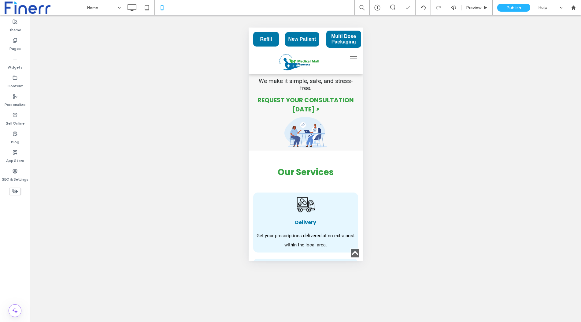
click at [322, 135] on div "Click To Paste" at bounding box center [305, 132] width 114 height 31
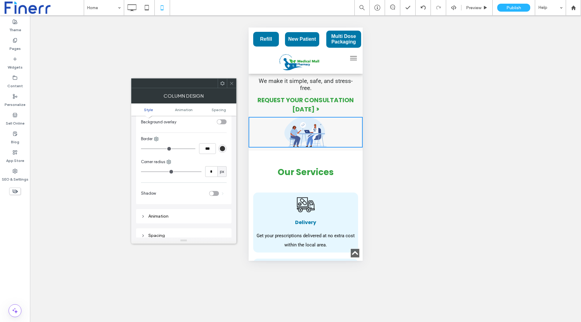
scroll to position [204, 0]
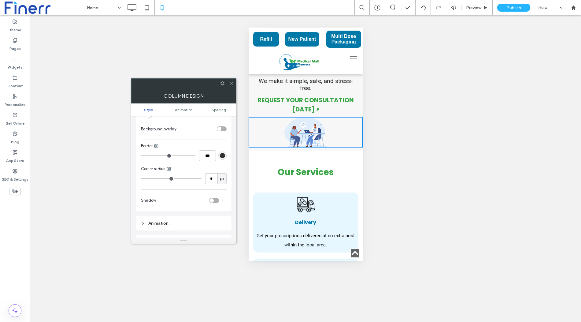
drag, startPoint x: 231, startPoint y: 80, endPoint x: 11, endPoint y: 67, distance: 220.2
click at [231, 80] on span at bounding box center [231, 83] width 5 height 9
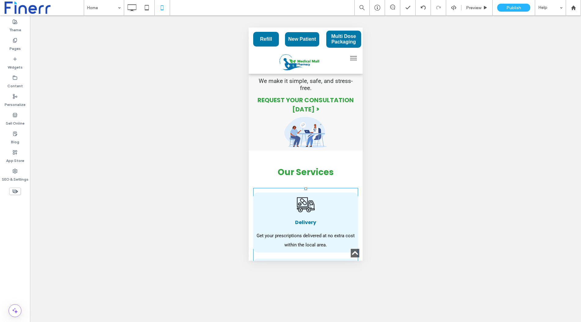
drag, startPoint x: 306, startPoint y: 183, endPoint x: 304, endPoint y: 172, distance: 10.9
click at [304, 172] on div "Our Services Delivery Get your prescriptions delivered at no extra cost within …" at bounding box center [305, 277] width 114 height 223
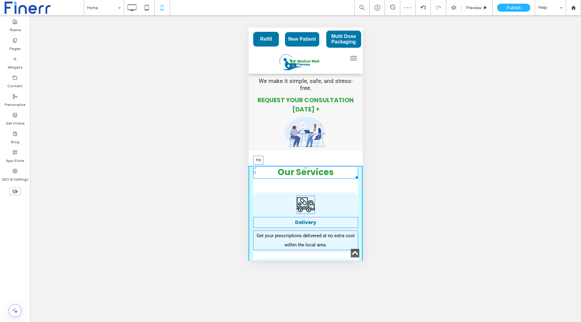
click at [305, 166] on div at bounding box center [305, 167] width 2 height 2
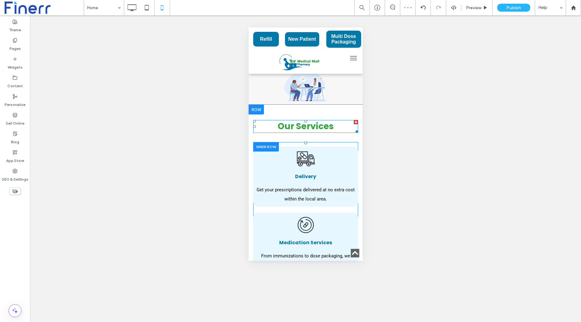
scroll to position [1013, 0]
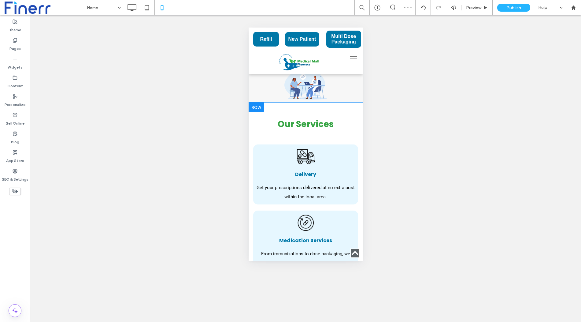
click at [260, 131] on div "Our Services Delivery Get your prescriptions delivered at no extra cost within …" at bounding box center [305, 234] width 114 height 232
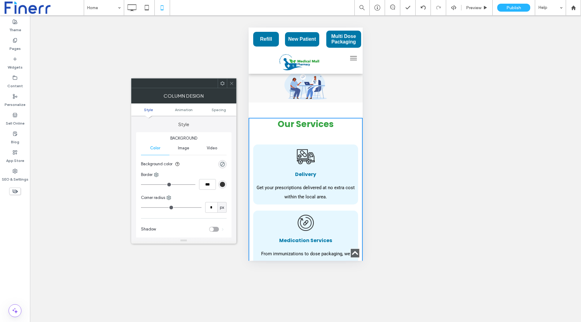
click at [231, 83] on icon at bounding box center [231, 83] width 5 height 5
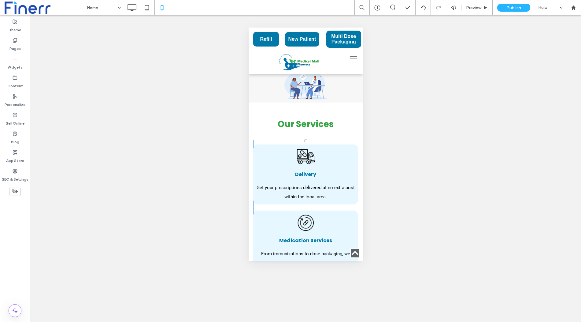
drag, startPoint x: 305, startPoint y: 135, endPoint x: 304, endPoint y: 127, distance: 8.0
click at [304, 127] on div "Our Services Delivery Get your prescriptions delivered at no extra cost within …" at bounding box center [305, 234] width 114 height 232
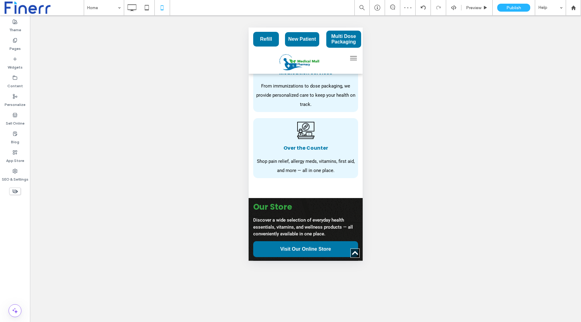
scroll to position [1181, 0]
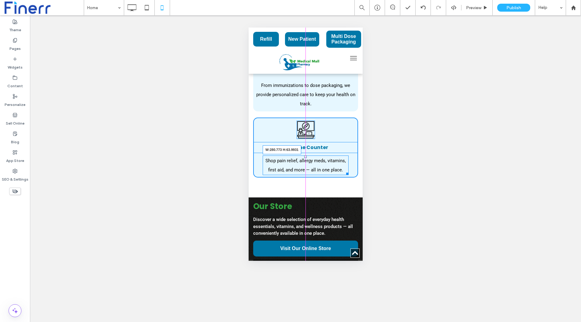
drag, startPoint x: 356, startPoint y: 160, endPoint x: 346, endPoint y: 160, distance: 9.5
click at [346, 170] on div at bounding box center [346, 172] width 5 height 5
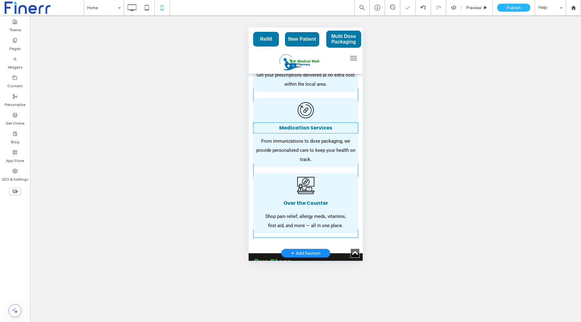
scroll to position [1124, 0]
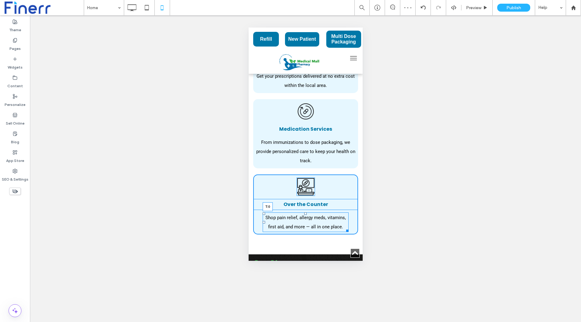
click at [306, 196] on div "Over the Counter Shop pain relief, allergy meds, vitamins, first aid, and more …" at bounding box center [305, 204] width 105 height 60
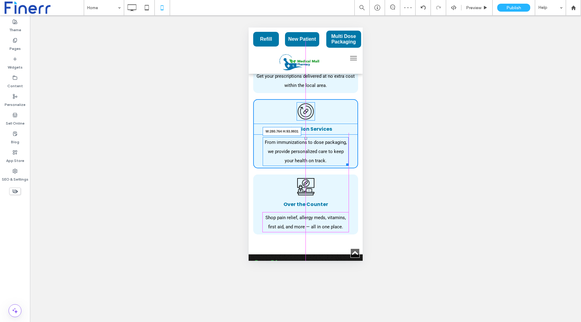
drag, startPoint x: 356, startPoint y: 150, endPoint x: 347, endPoint y: 150, distance: 9.5
click at [347, 150] on div "From immunizations to dose packaging, we provide personalized care to keep your…" at bounding box center [305, 151] width 86 height 29
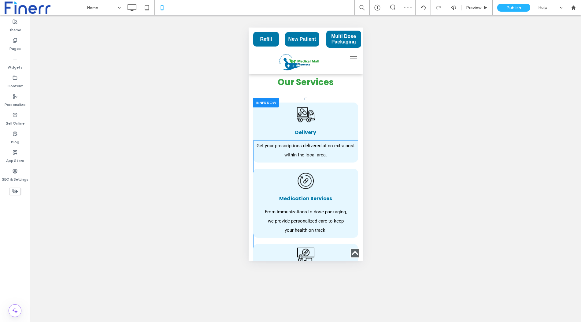
scroll to position [1052, 0]
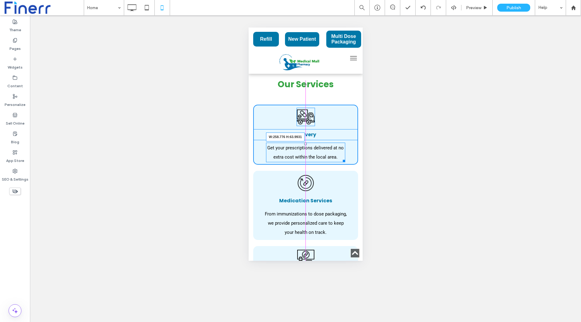
drag, startPoint x: 356, startPoint y: 157, endPoint x: 343, endPoint y: 157, distance: 12.8
click at [343, 157] on div at bounding box center [342, 159] width 5 height 5
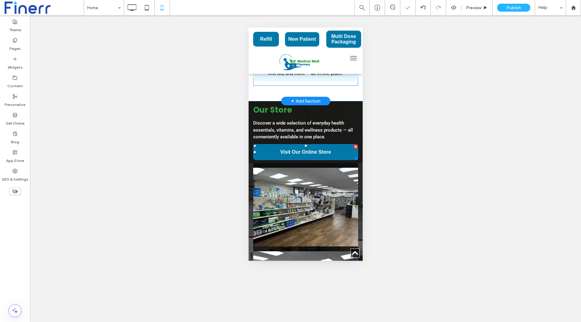
scroll to position [1280, 0]
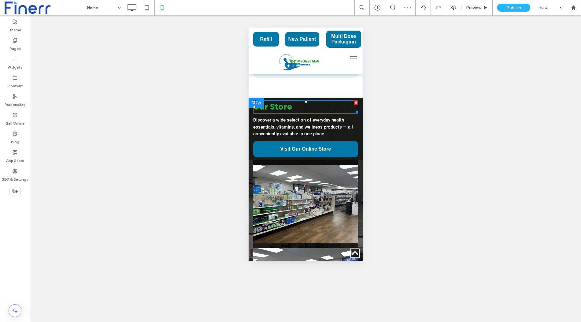
click at [282, 104] on strong "Our Store" at bounding box center [272, 106] width 39 height 11
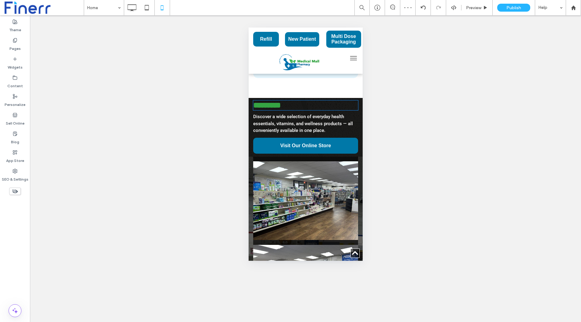
type input "*******"
type input "**"
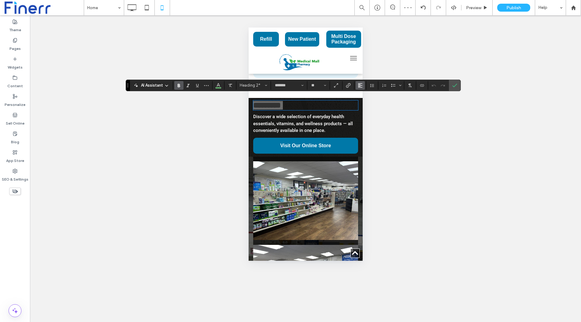
click at [359, 85] on icon "Alignment" at bounding box center [360, 85] width 5 height 5
click at [362, 102] on icon "ui.textEditor.alignment.center" at bounding box center [364, 103] width 5 height 5
click at [452, 84] on icon "Confirm" at bounding box center [454, 85] width 5 height 5
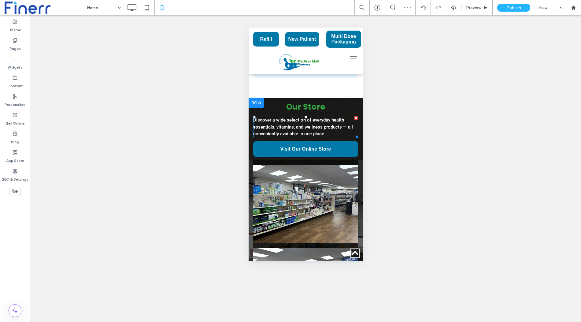
click at [288, 117] on span "Discover a wide selection of everyday health essentials, vitamins, and wellness…" at bounding box center [303, 126] width 100 height 19
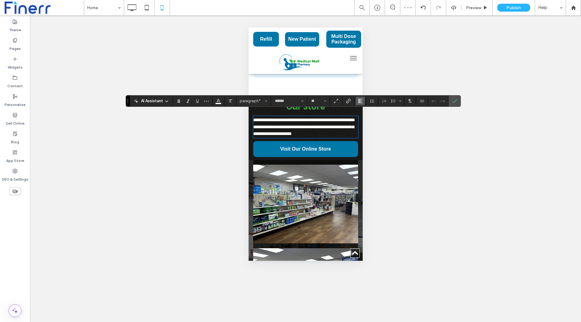
click at [358, 103] on icon "Alignment" at bounding box center [360, 100] width 5 height 5
click at [364, 120] on use "ui.textEditor.alignment.center" at bounding box center [365, 119] width 4 height 4
click at [455, 98] on label "Confirm" at bounding box center [454, 100] width 9 height 11
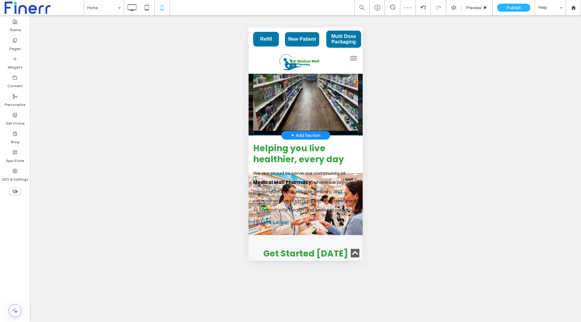
scroll to position [1570, 0]
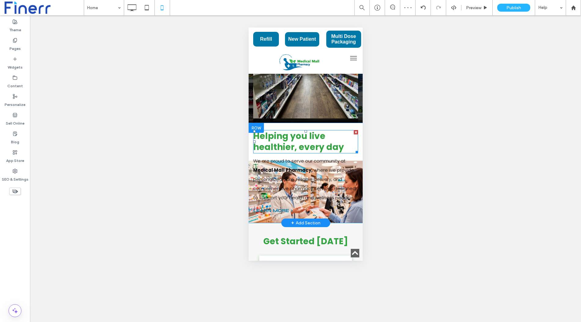
click at [296, 132] on strong "Helping you live healthier, every day" at bounding box center [298, 141] width 91 height 23
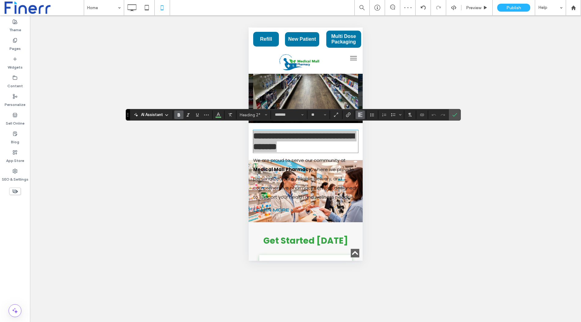
click at [355, 112] on button "Alignment" at bounding box center [359, 114] width 9 height 9
click at [363, 132] on use "ui.textEditor.alignment.center" at bounding box center [365, 133] width 4 height 4
click at [452, 116] on icon "Confirm" at bounding box center [454, 114] width 5 height 5
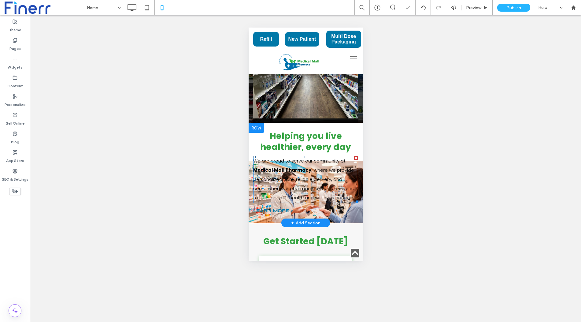
click at [328, 167] on span "where we provide personalized care, reliable delivery, and comprehensive pharma…" at bounding box center [304, 184] width 102 height 34
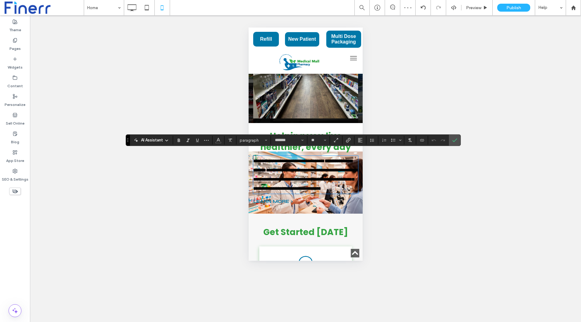
click at [349, 206] on p "LEARN MORE >" at bounding box center [305, 201] width 105 height 9
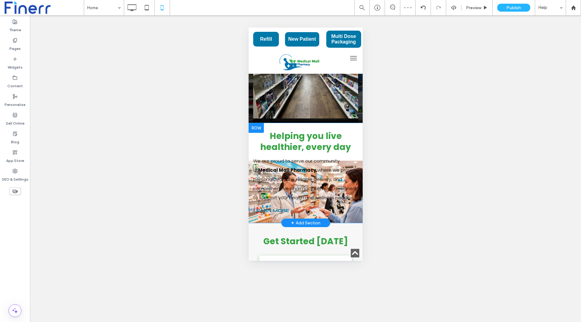
click at [355, 215] on div "Helping you live healthier, every day We are proud to serve our community at Me…" at bounding box center [305, 173] width 114 height 100
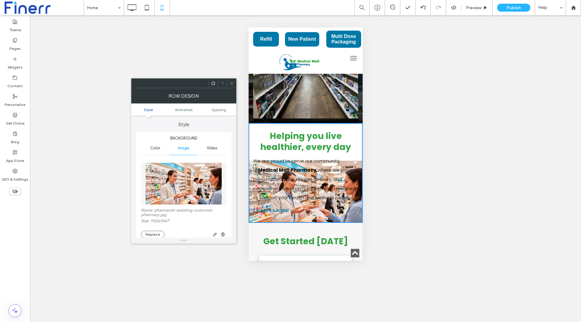
scroll to position [5, 0]
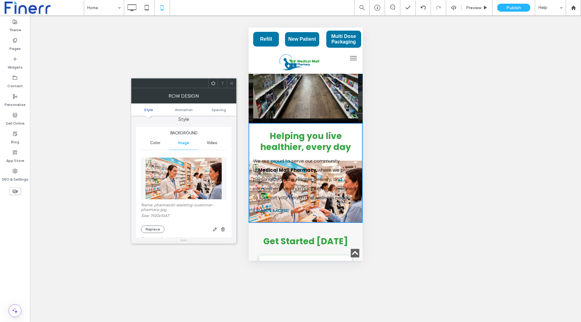
click at [213, 82] on icon at bounding box center [213, 83] width 5 height 5
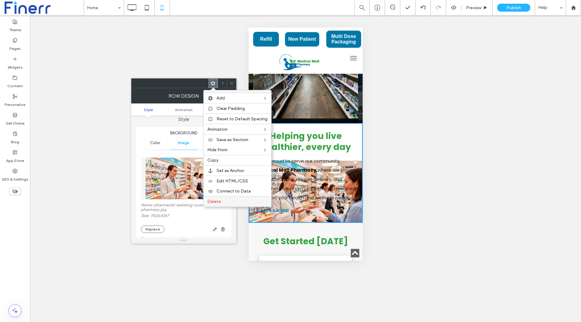
click at [241, 199] on label "Delete" at bounding box center [237, 201] width 60 height 5
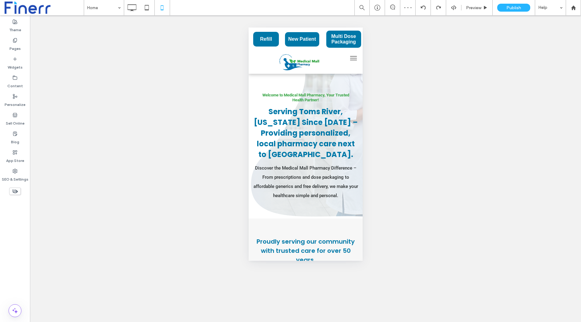
scroll to position [0, 0]
